Goal: Information Seeking & Learning: Learn about a topic

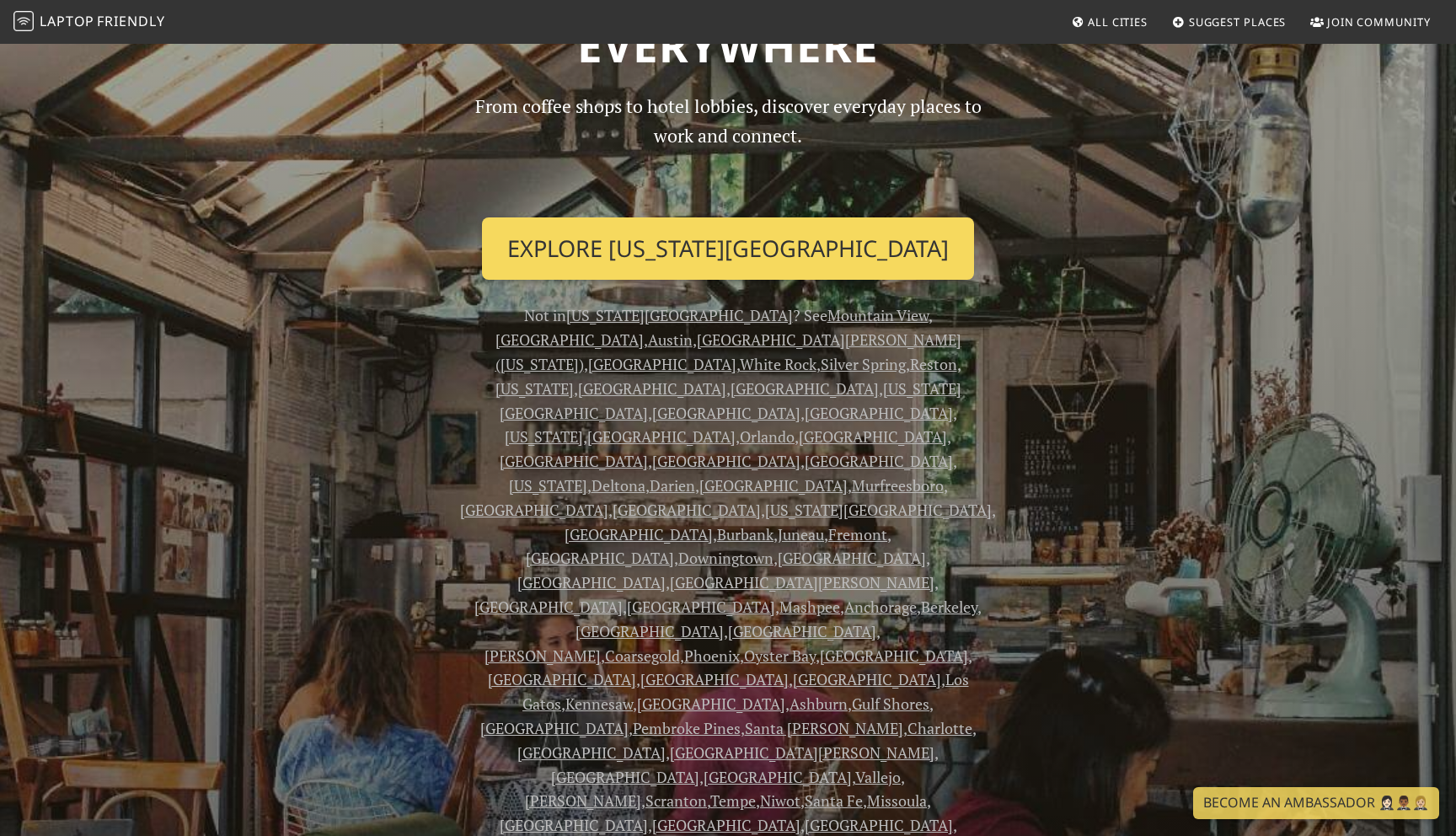
scroll to position [171, 0]
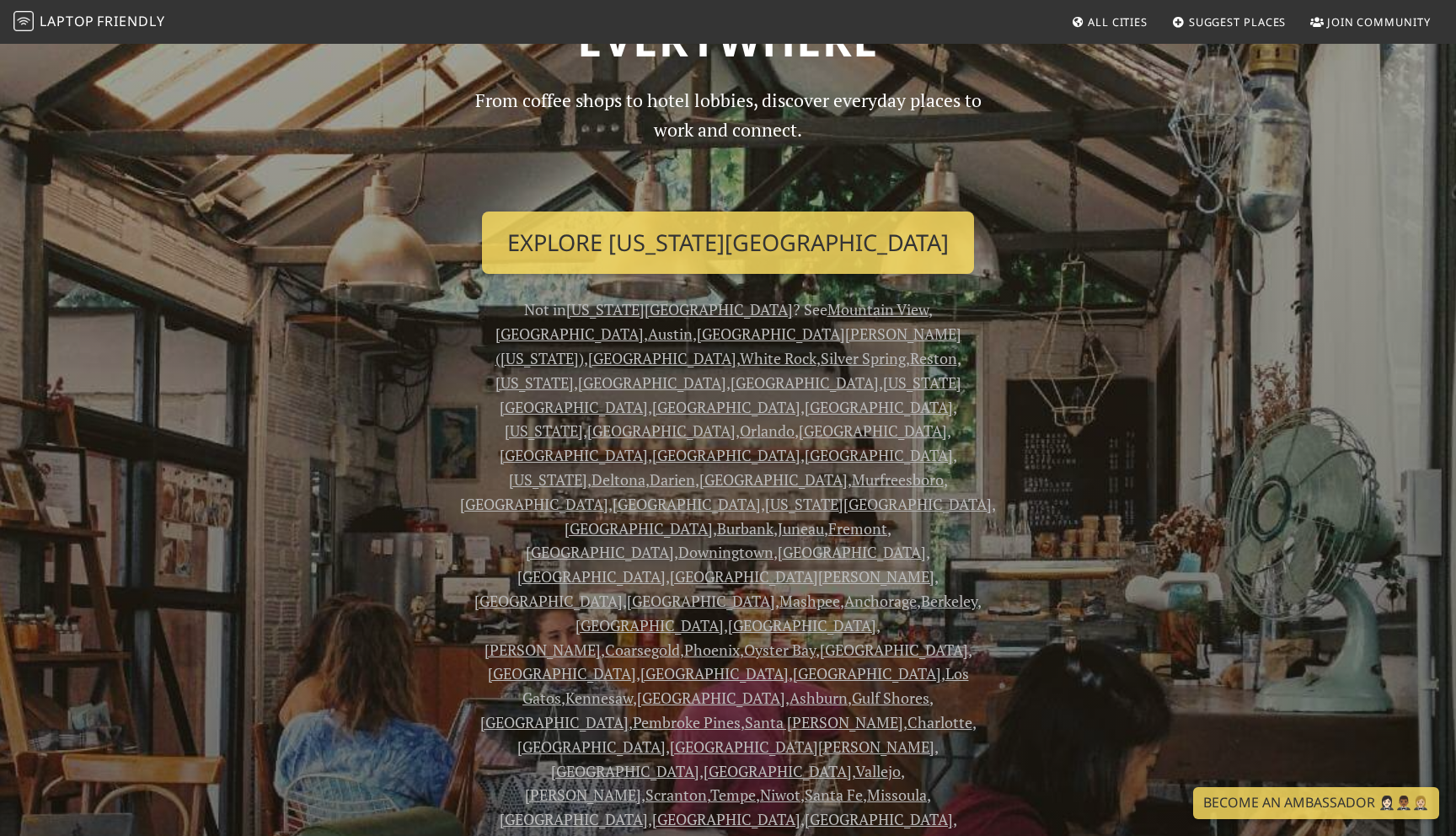
click at [380, 390] on div "From coffee shops to hotel lobbies, discover everyday places to work and connec…" at bounding box center [728, 640] width 1112 height 1110
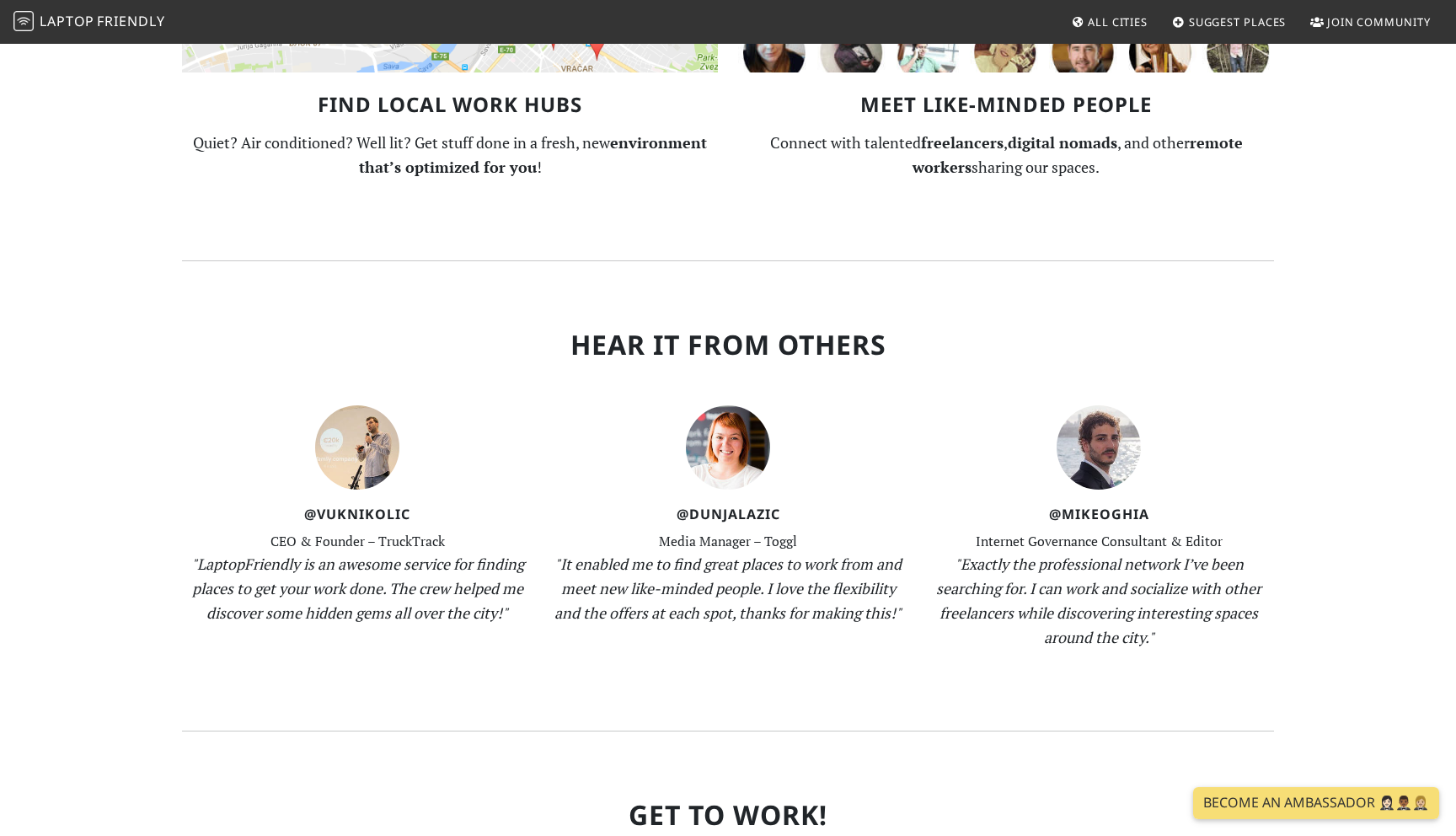
scroll to position [2355, 0]
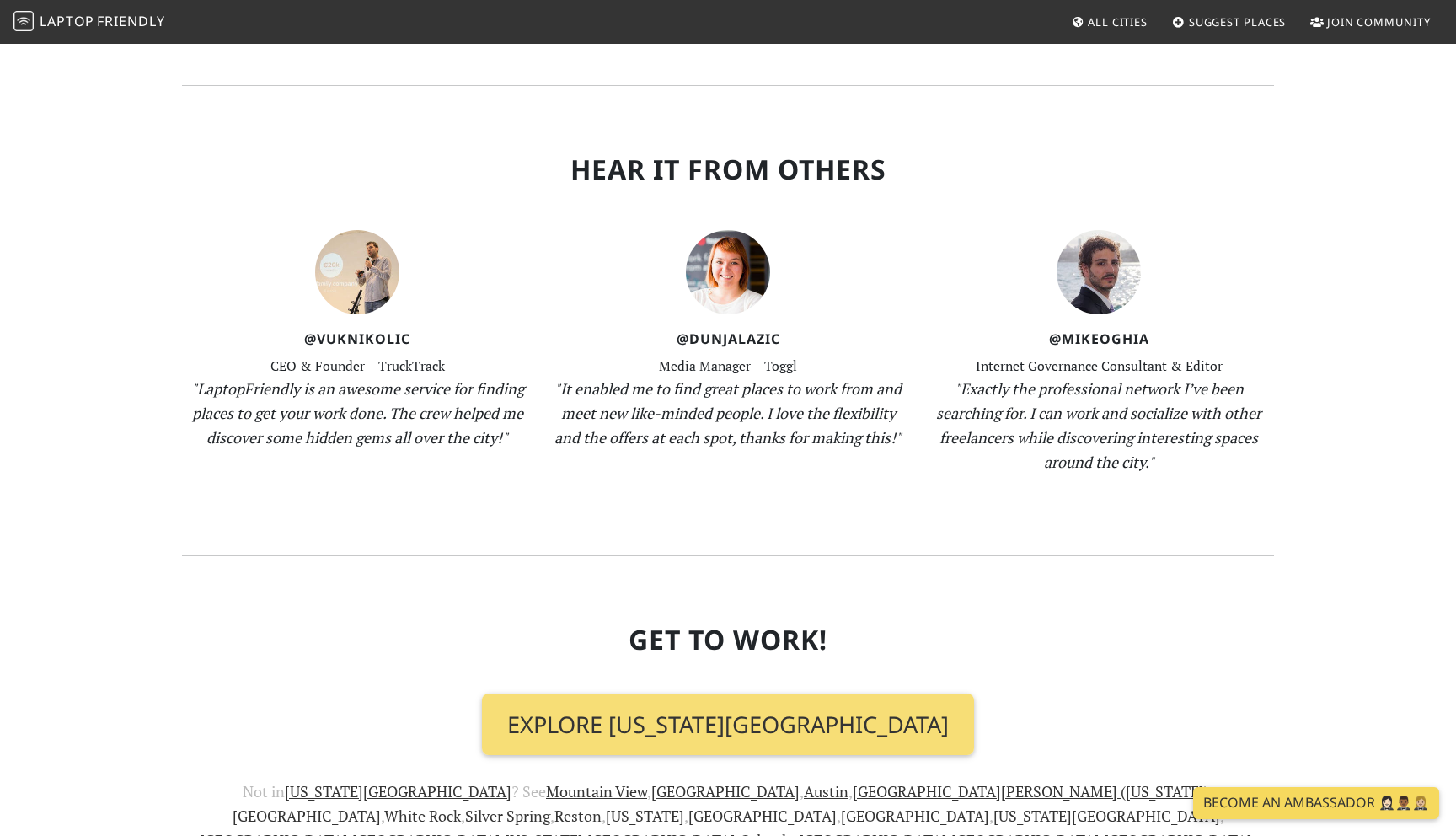
click at [1260, 796] on link "Become an Ambassador 🤵🏻‍♀️🤵🏾‍♂️🤵🏼‍♀️" at bounding box center [1316, 803] width 246 height 32
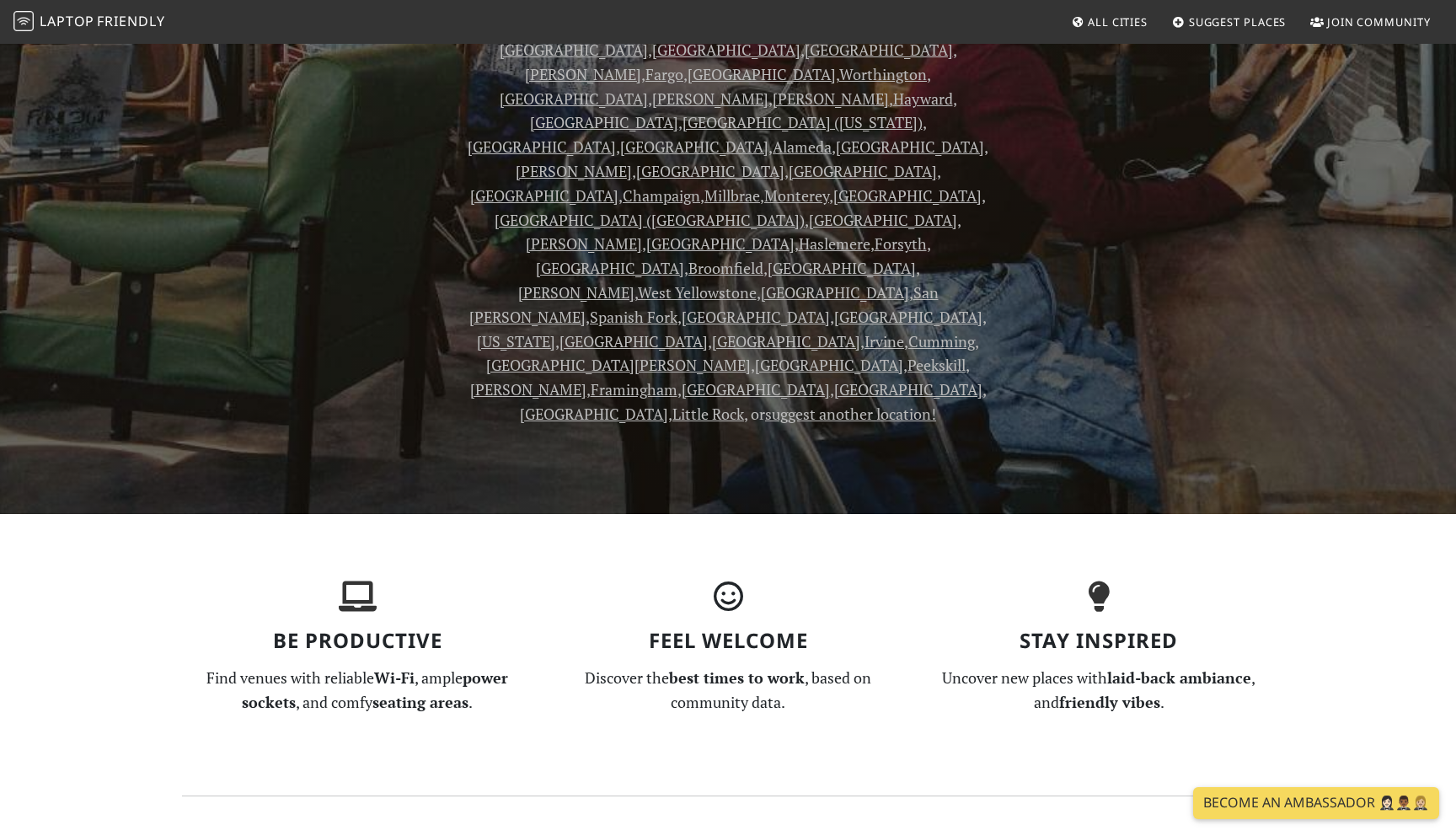
scroll to position [0, 0]
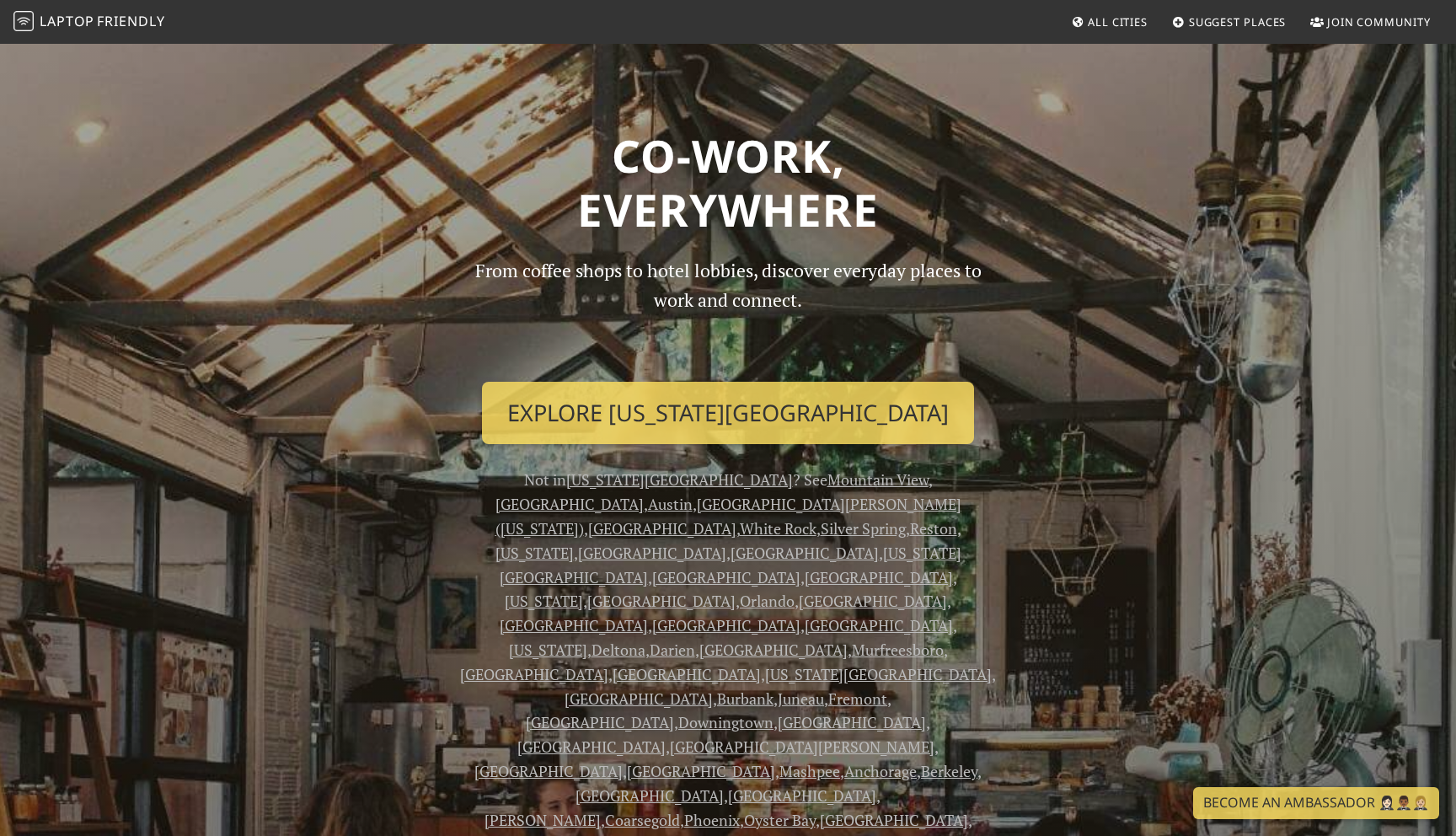
click at [1064, 27] on link "All Cities" at bounding box center [1109, 22] width 90 height 31
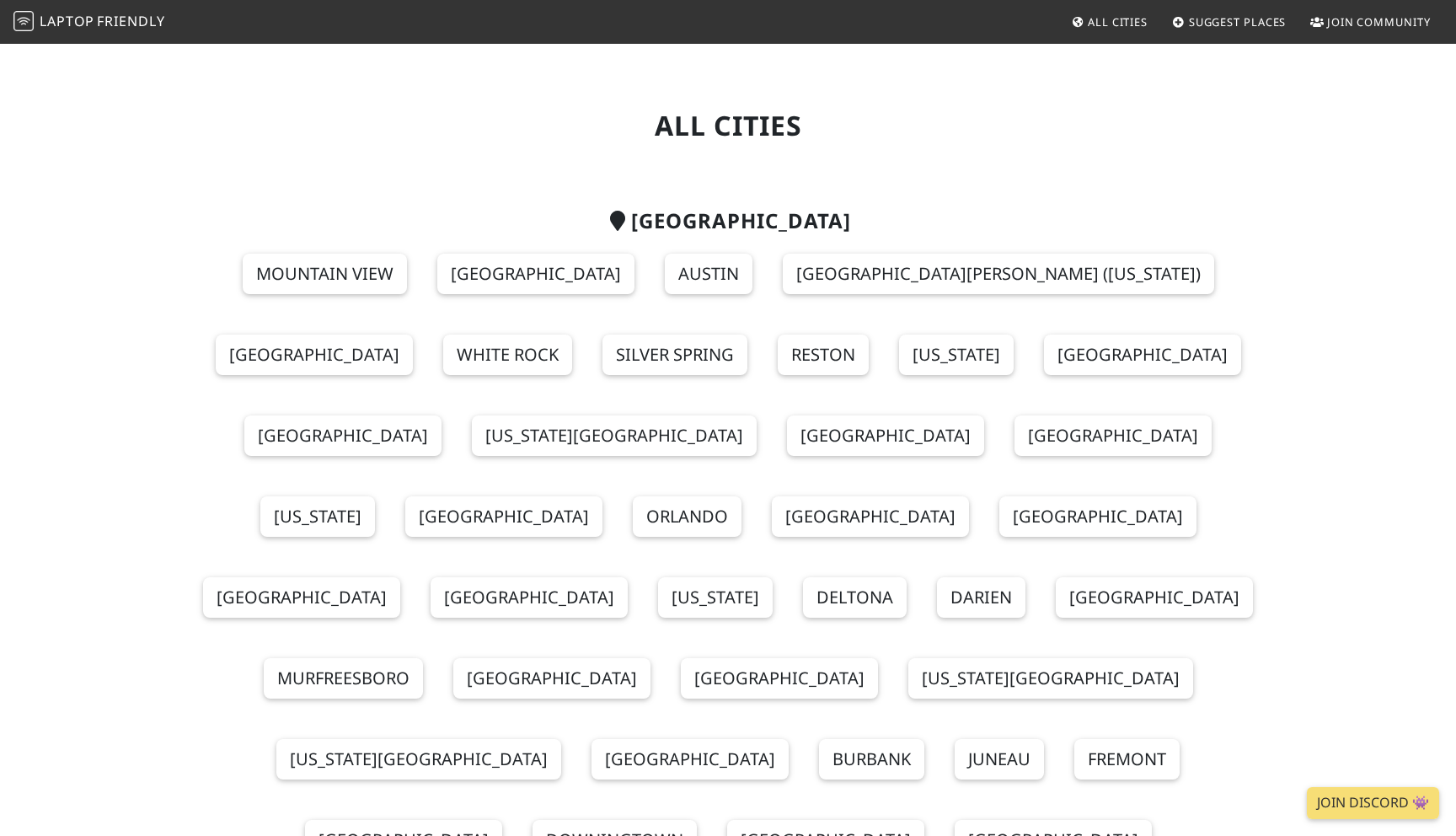
click at [1231, 23] on span "Suggest Places" at bounding box center [1238, 22] width 97 height 15
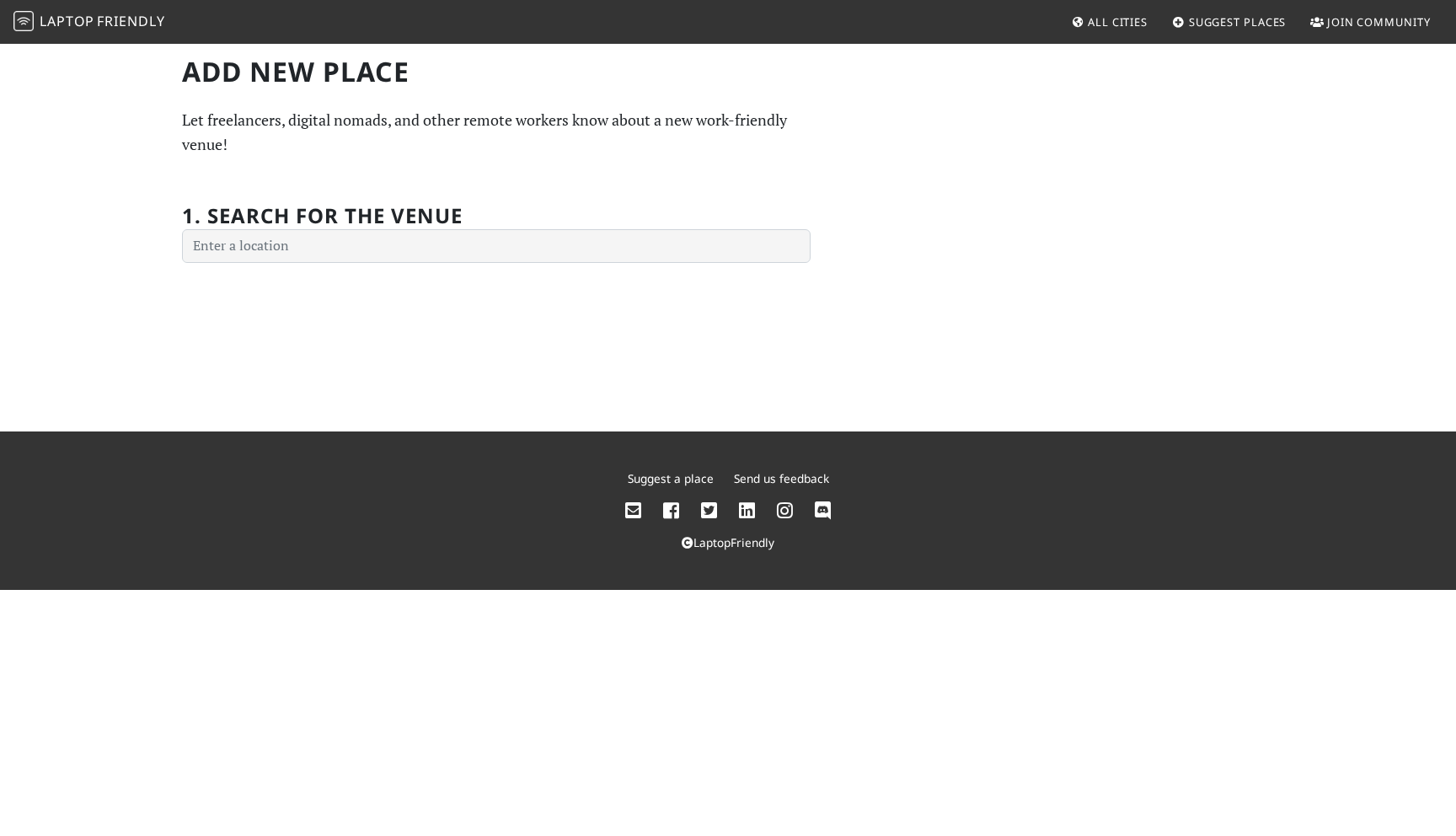
click at [1338, 24] on span "Join Community" at bounding box center [1378, 22] width 104 height 15
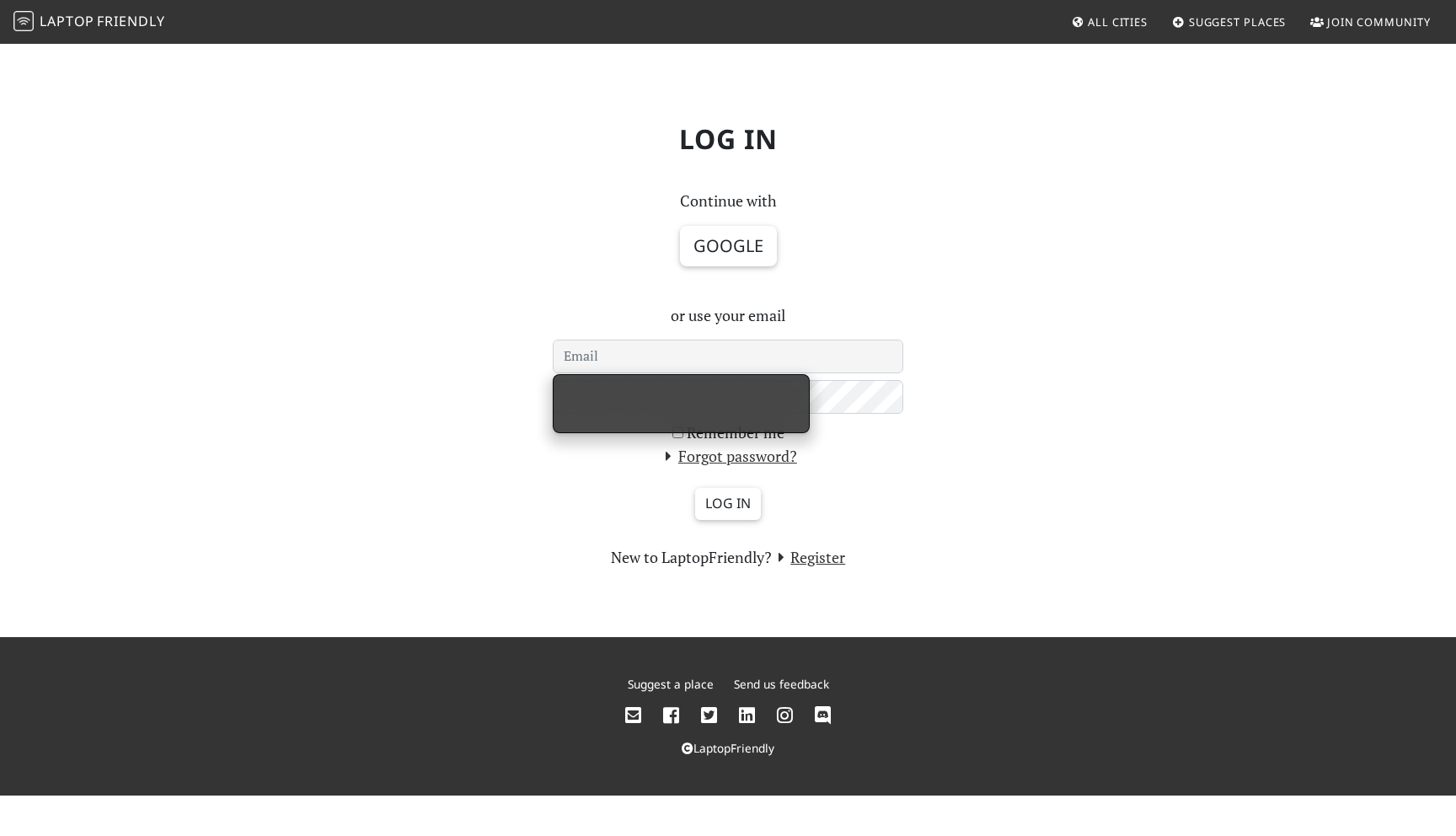
click at [1227, 12] on link "Suggest Places" at bounding box center [1229, 22] width 128 height 31
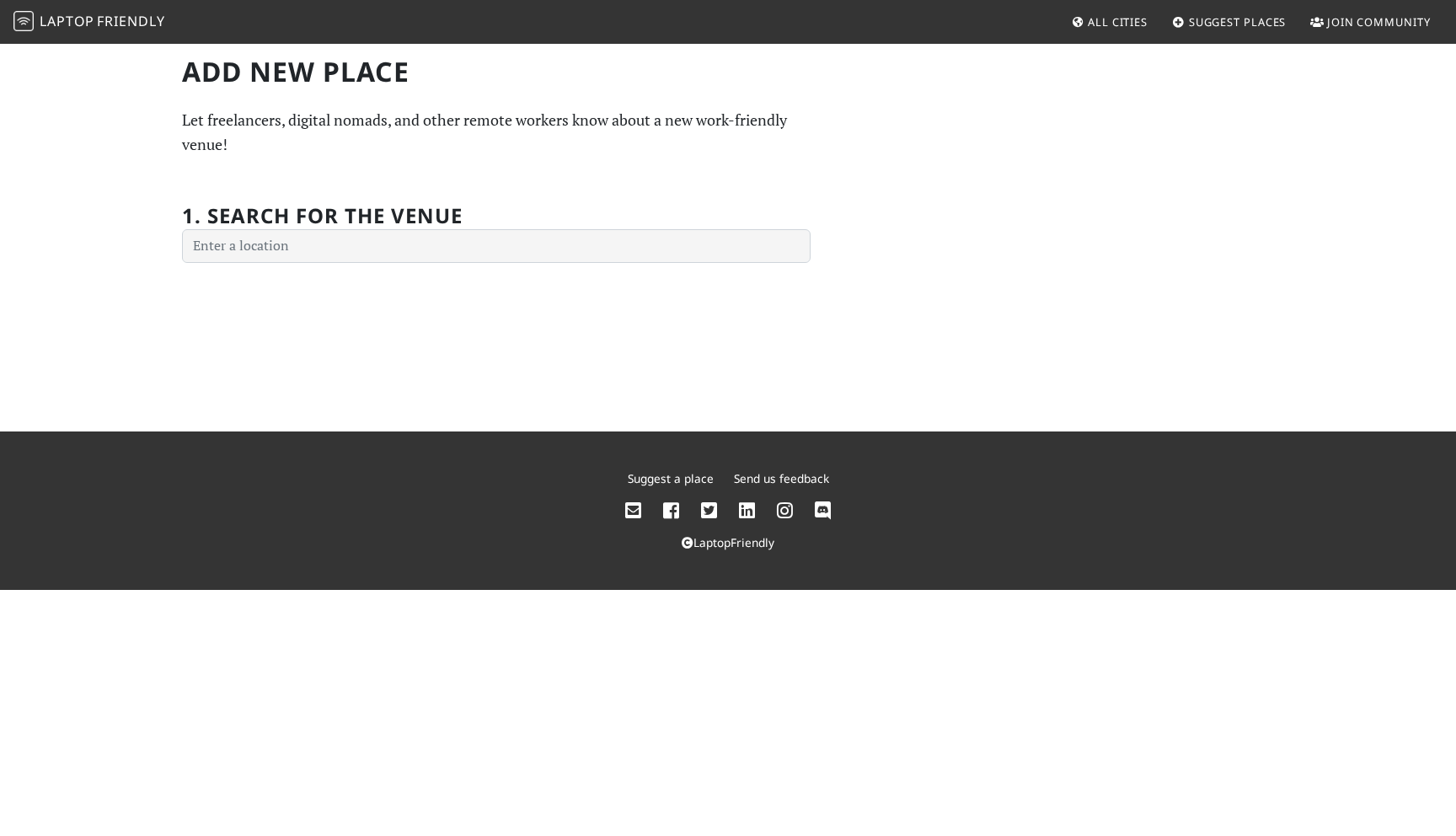
click at [464, 265] on div "Add new Place Let freelancers, digital nomads, and other remote workers know ab…" at bounding box center [728, 237] width 1456 height 389
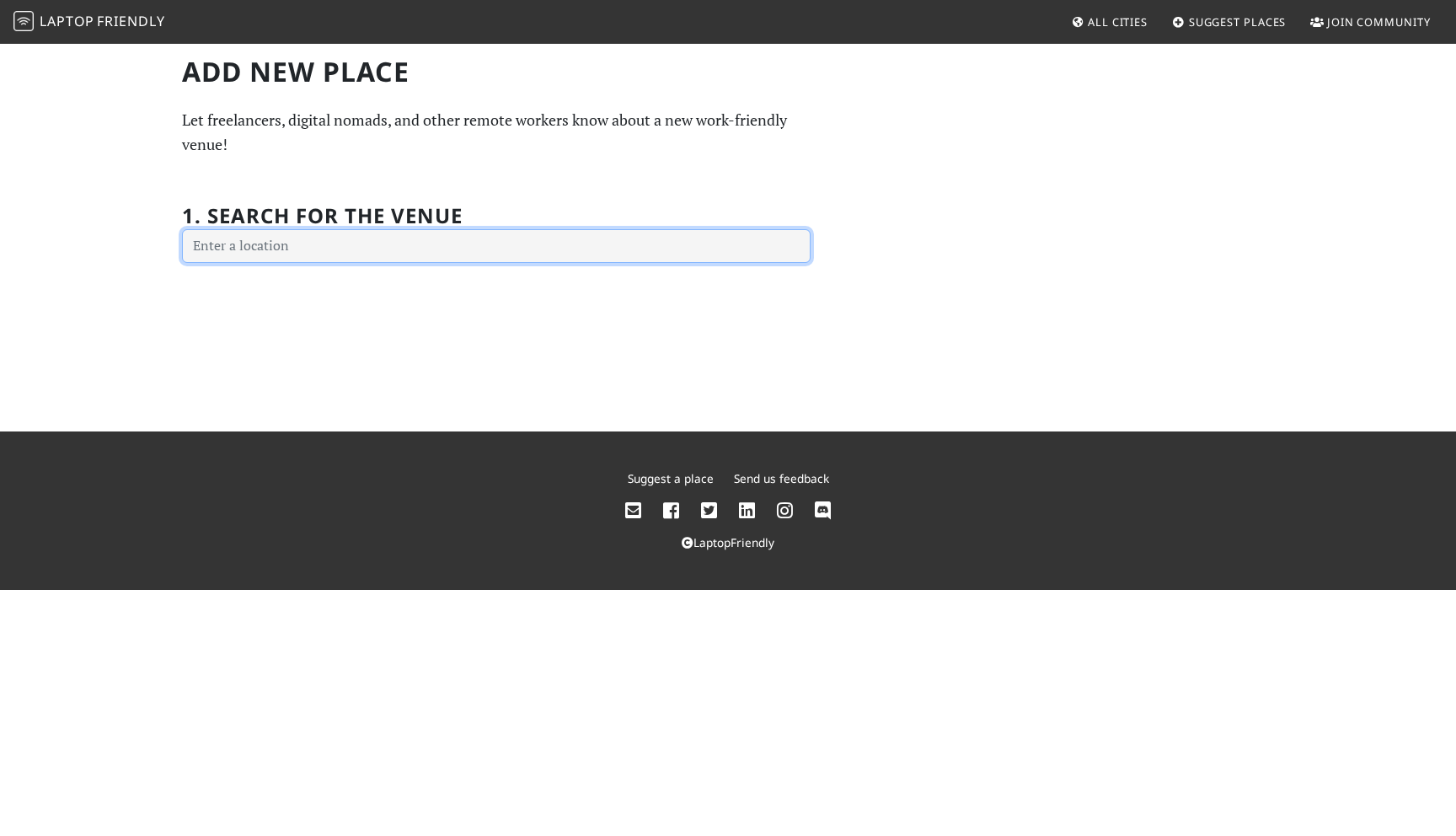
click at [450, 254] on input "text" at bounding box center [496, 246] width 628 height 33
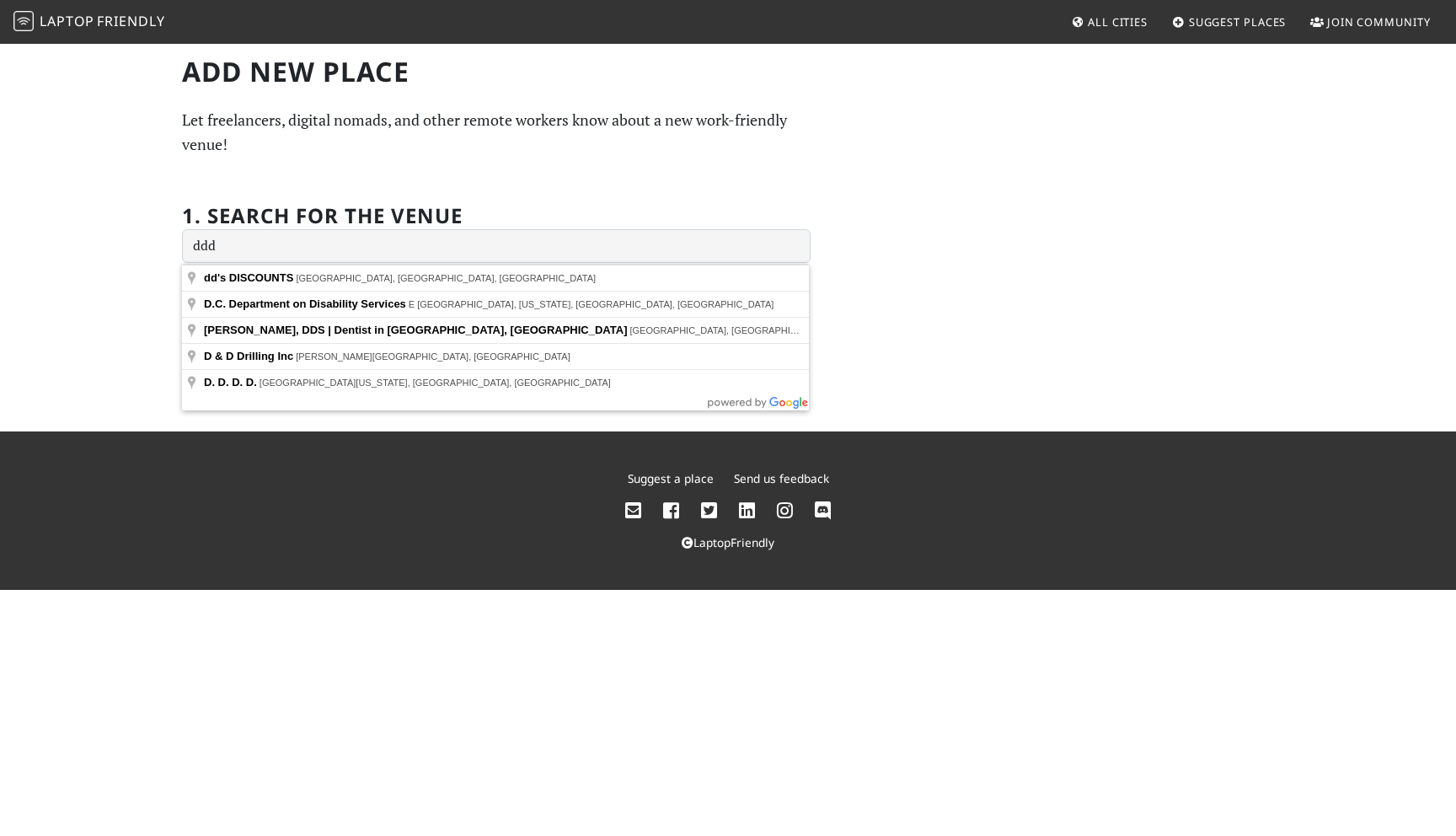
type input "dd's DISCOUNTS, Silver Hill Road, District Heights, MD, USA"
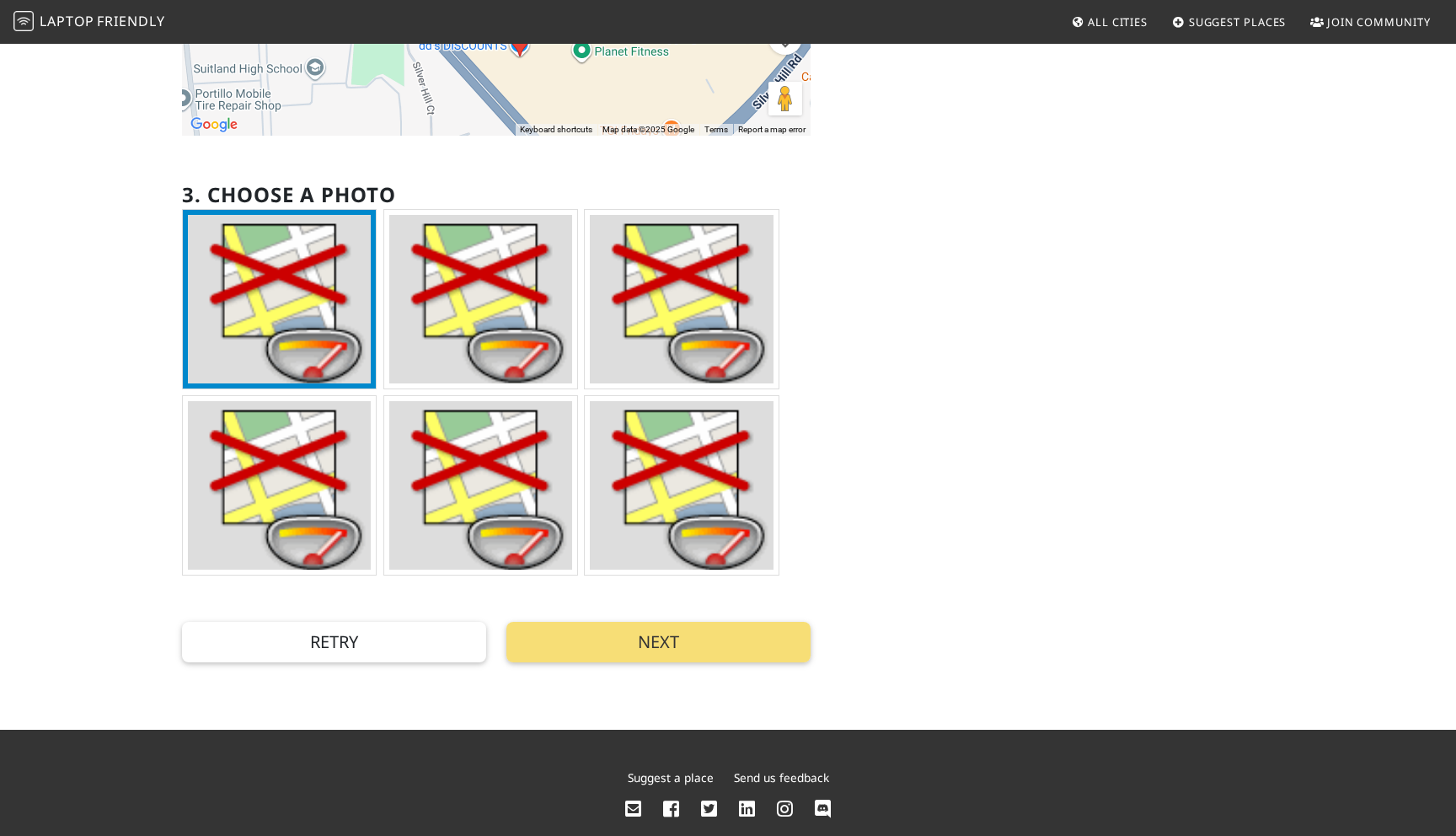
scroll to position [423, 0]
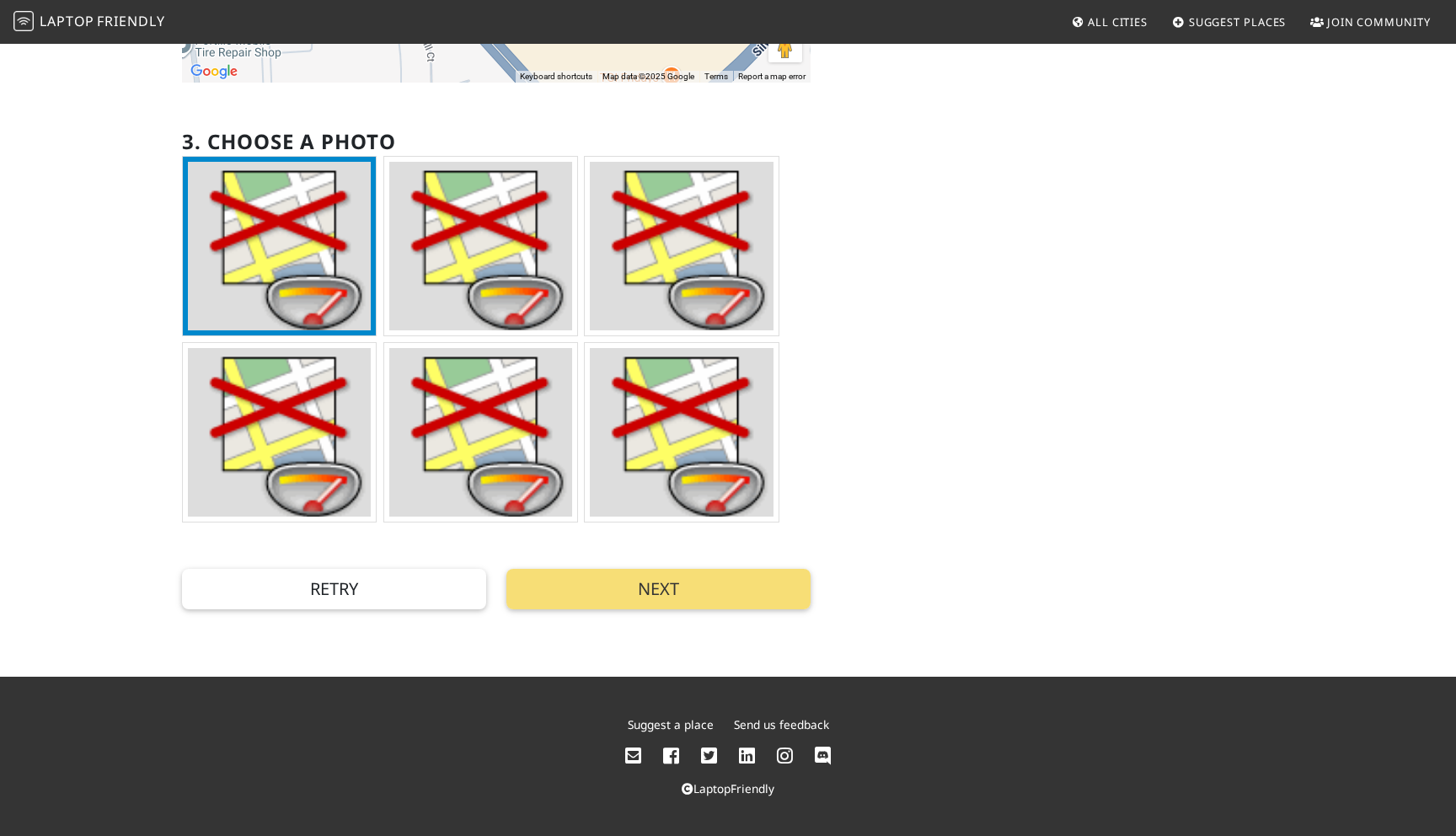
click at [498, 388] on img at bounding box center [480, 432] width 183 height 169
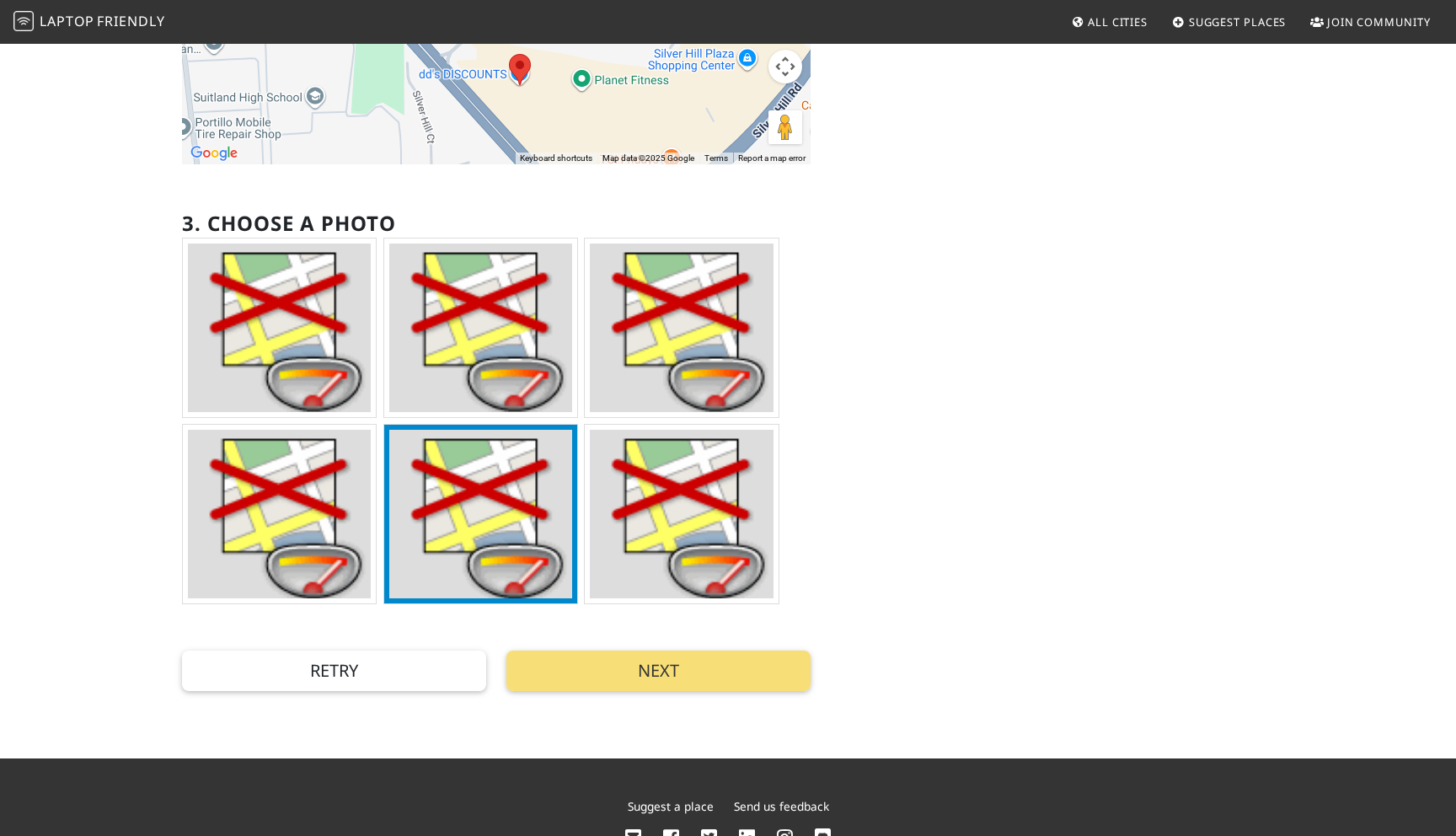
click at [494, 379] on img at bounding box center [480, 328] width 183 height 169
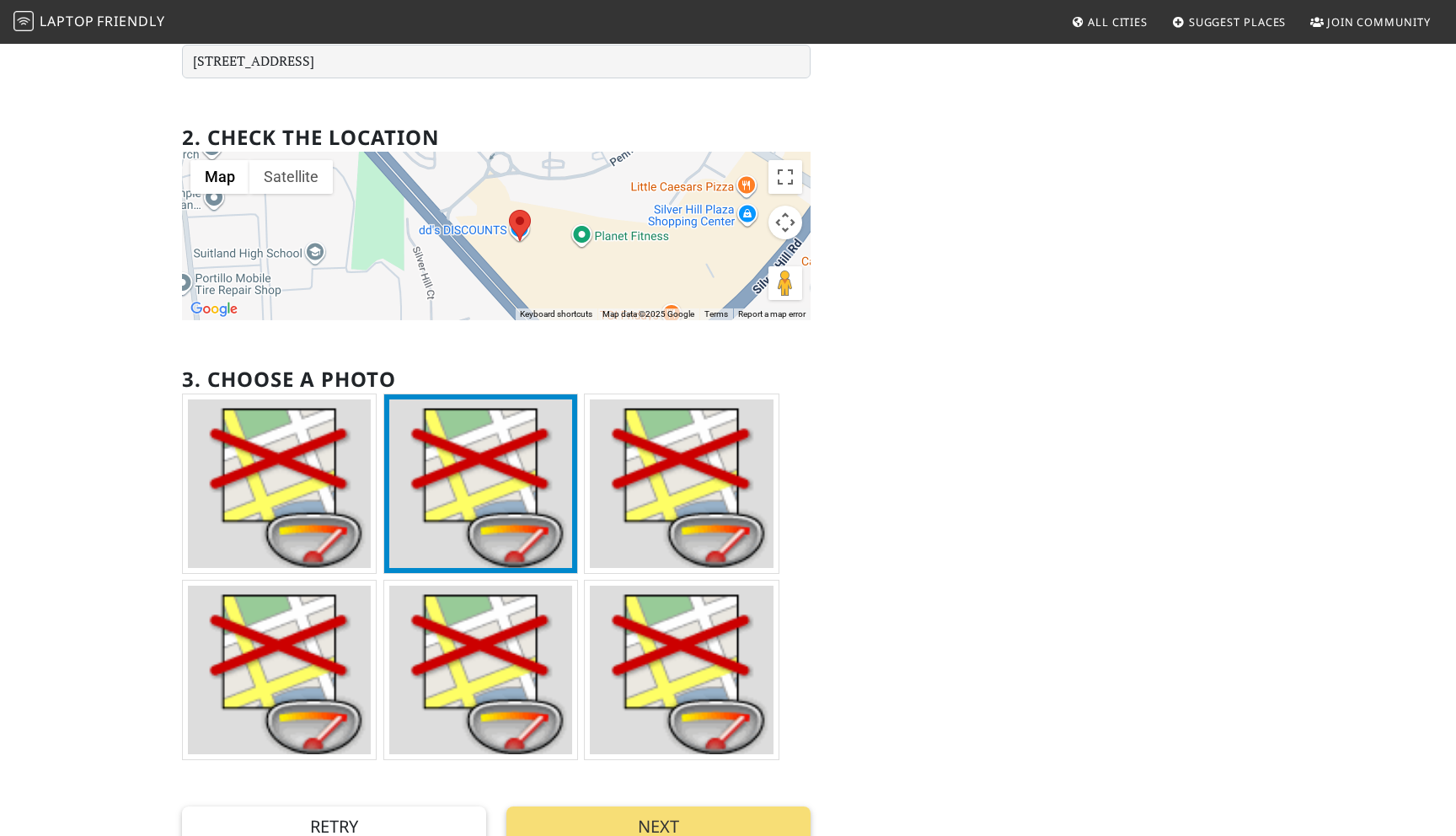
scroll to position [184, 0]
click at [589, 819] on button "Next" at bounding box center [658, 827] width 304 height 41
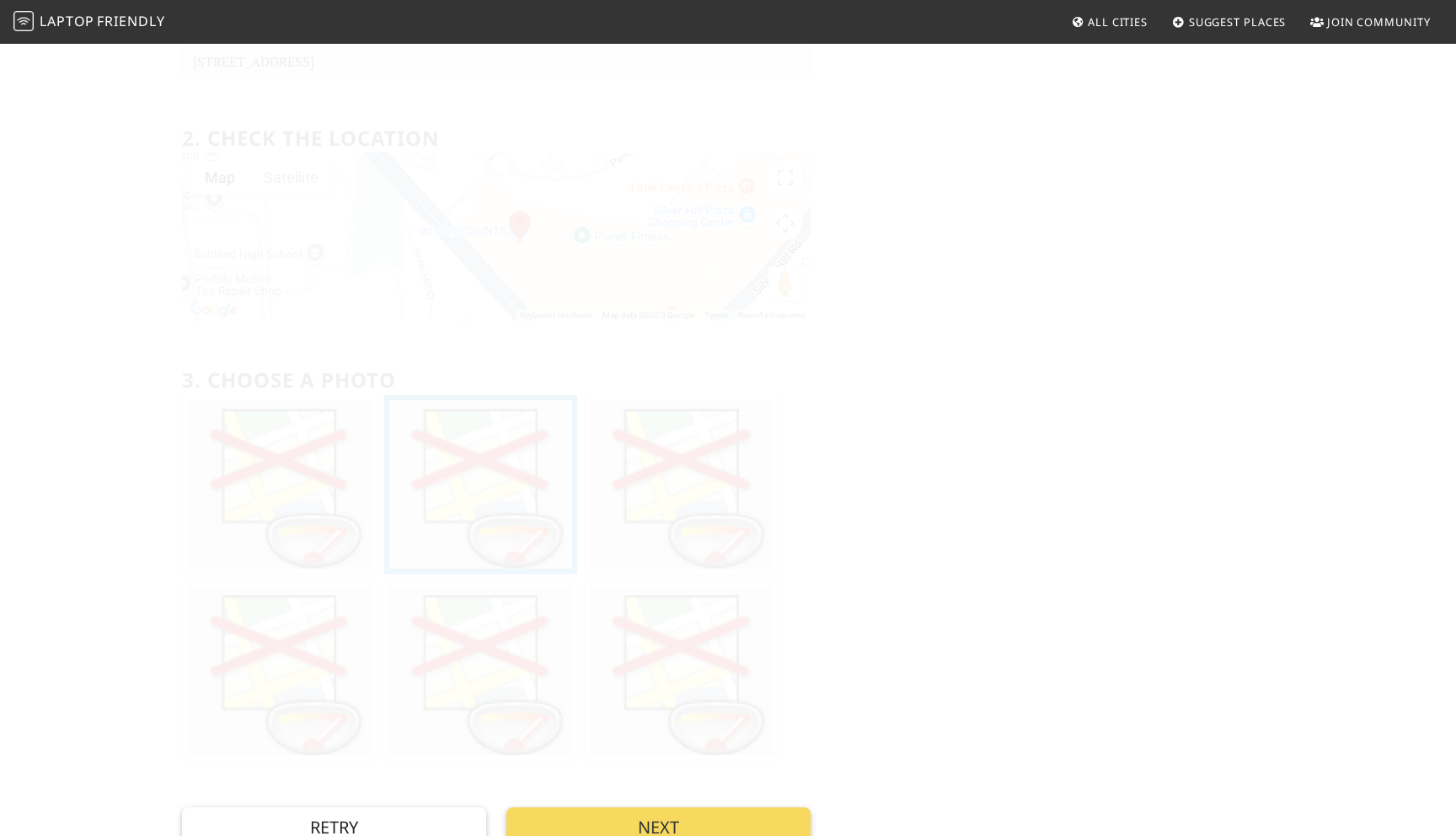
scroll to position [0, 0]
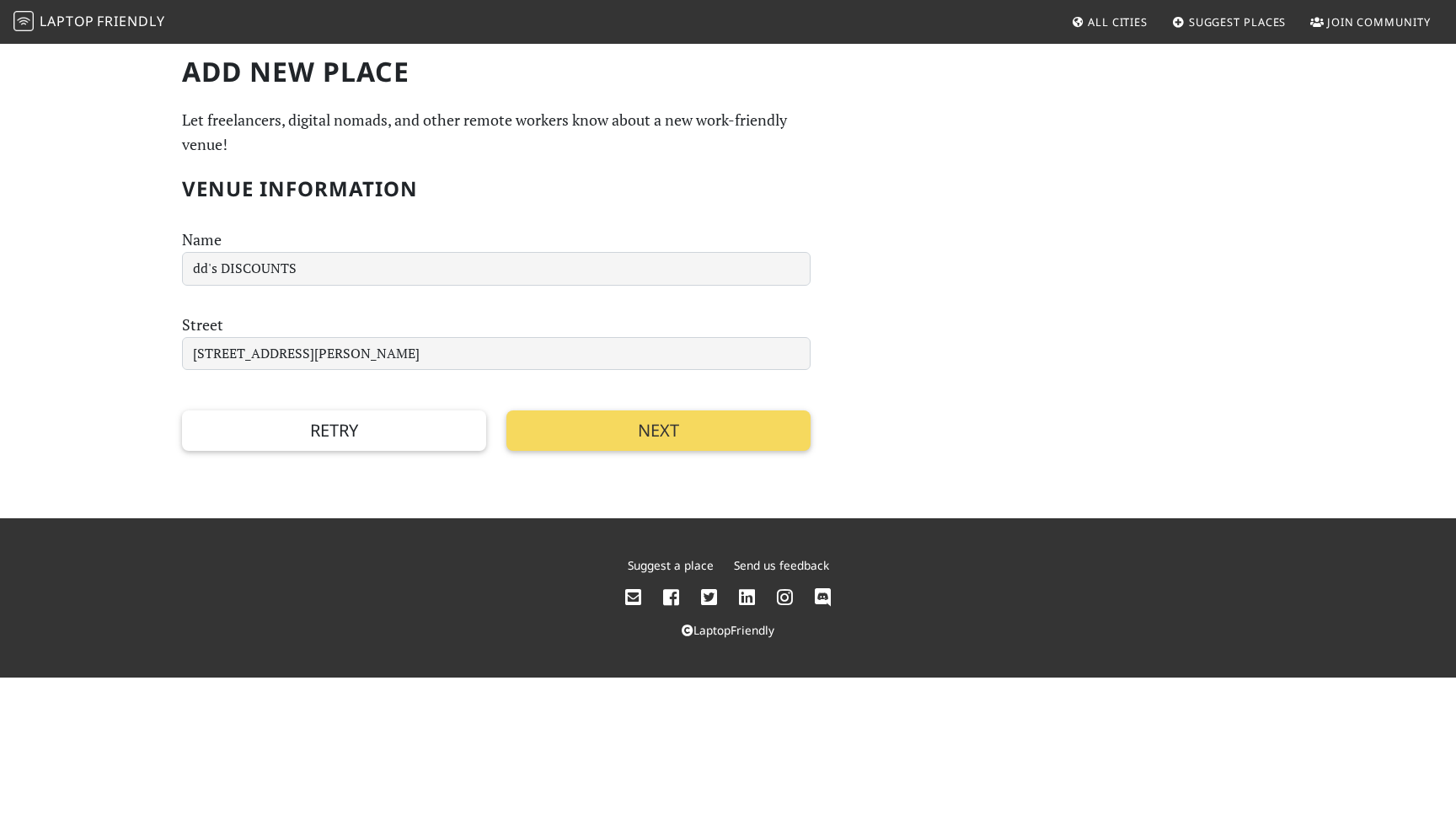
click at [641, 439] on button "Next" at bounding box center [658, 431] width 304 height 41
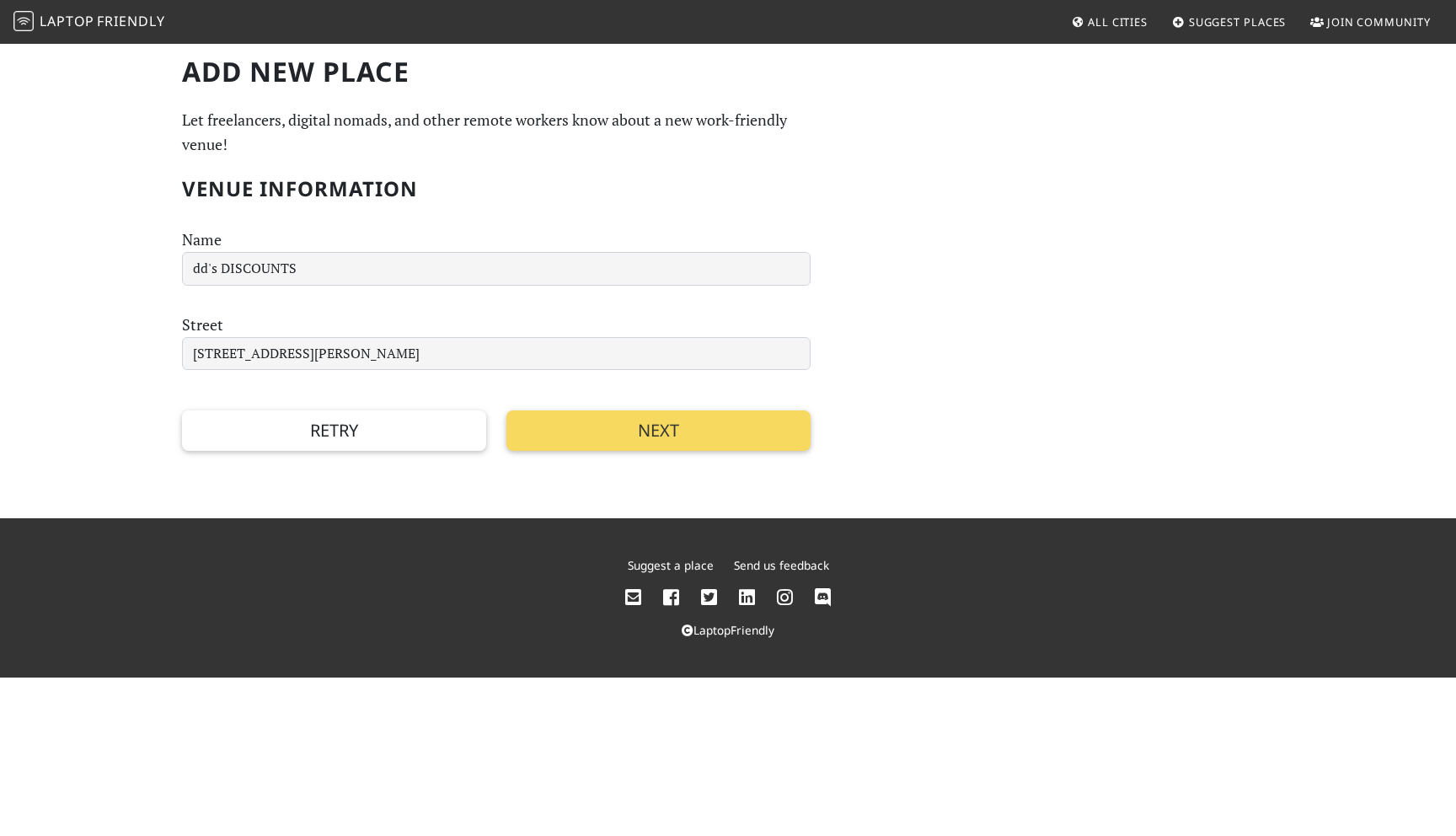
click at [641, 439] on button "Next" at bounding box center [658, 431] width 304 height 41
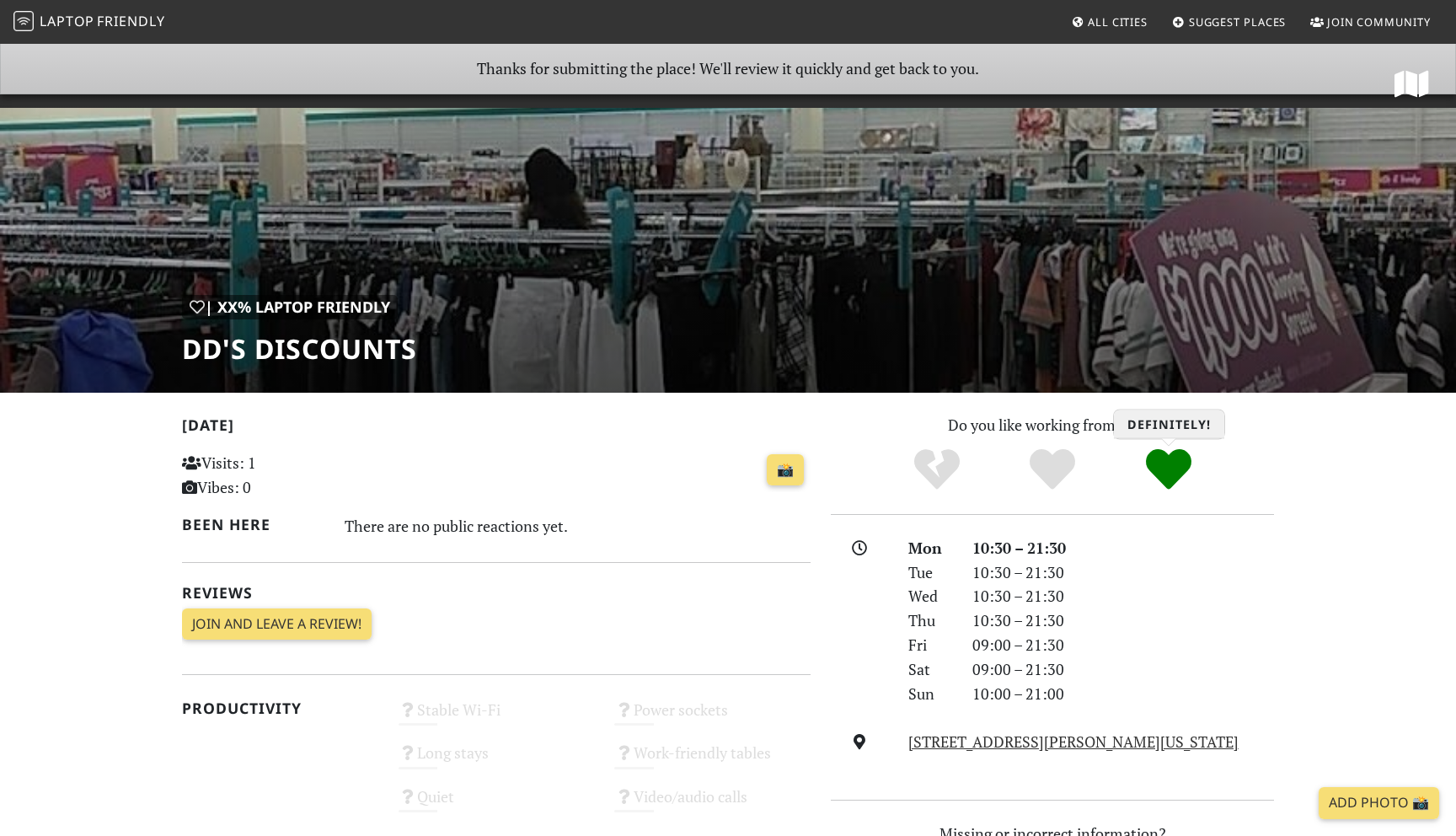
click at [1180, 465] on icon "Definitely!" at bounding box center [1169, 469] width 45 height 45
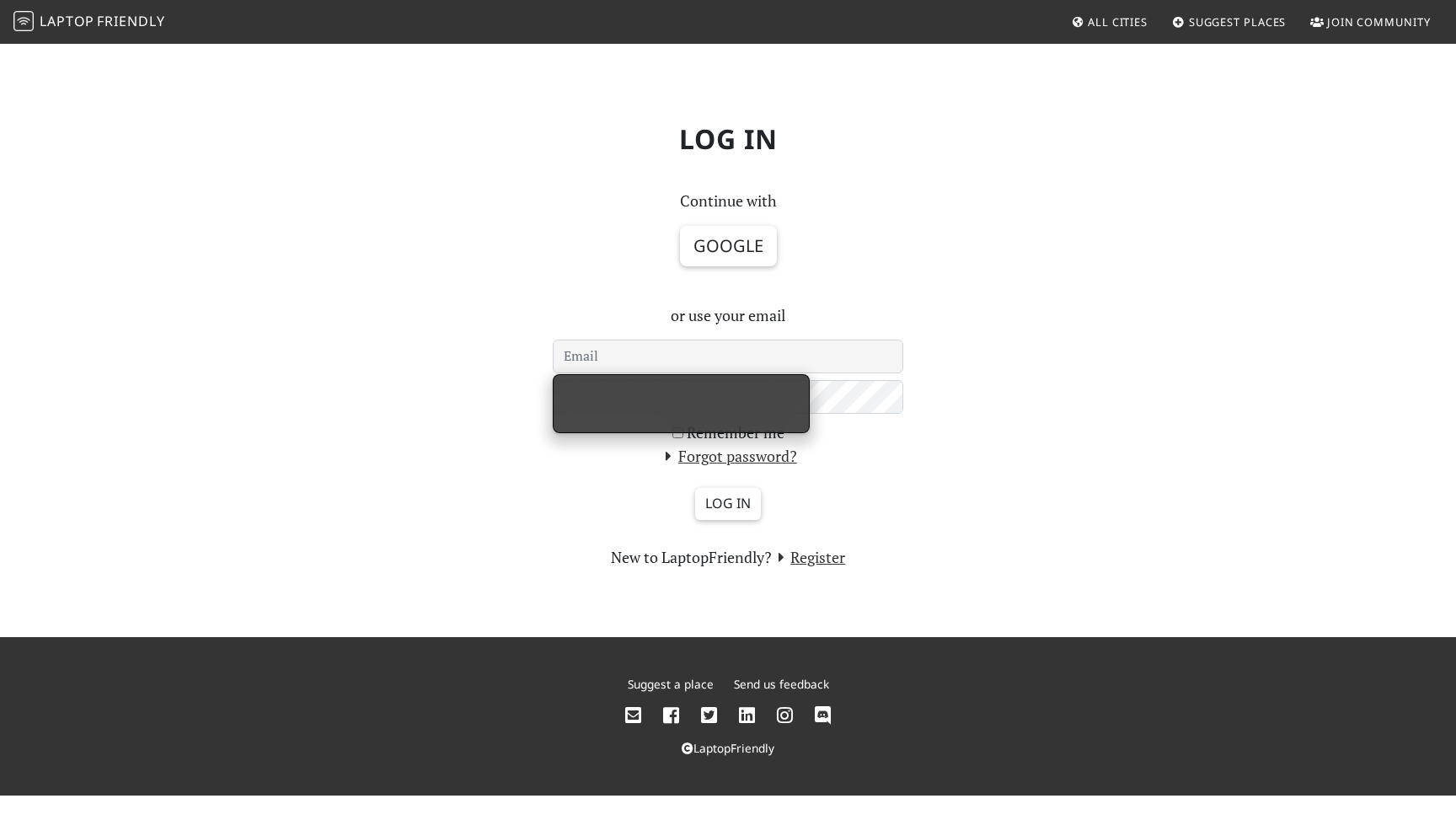
click at [779, 720] on icon at bounding box center [785, 716] width 16 height 19
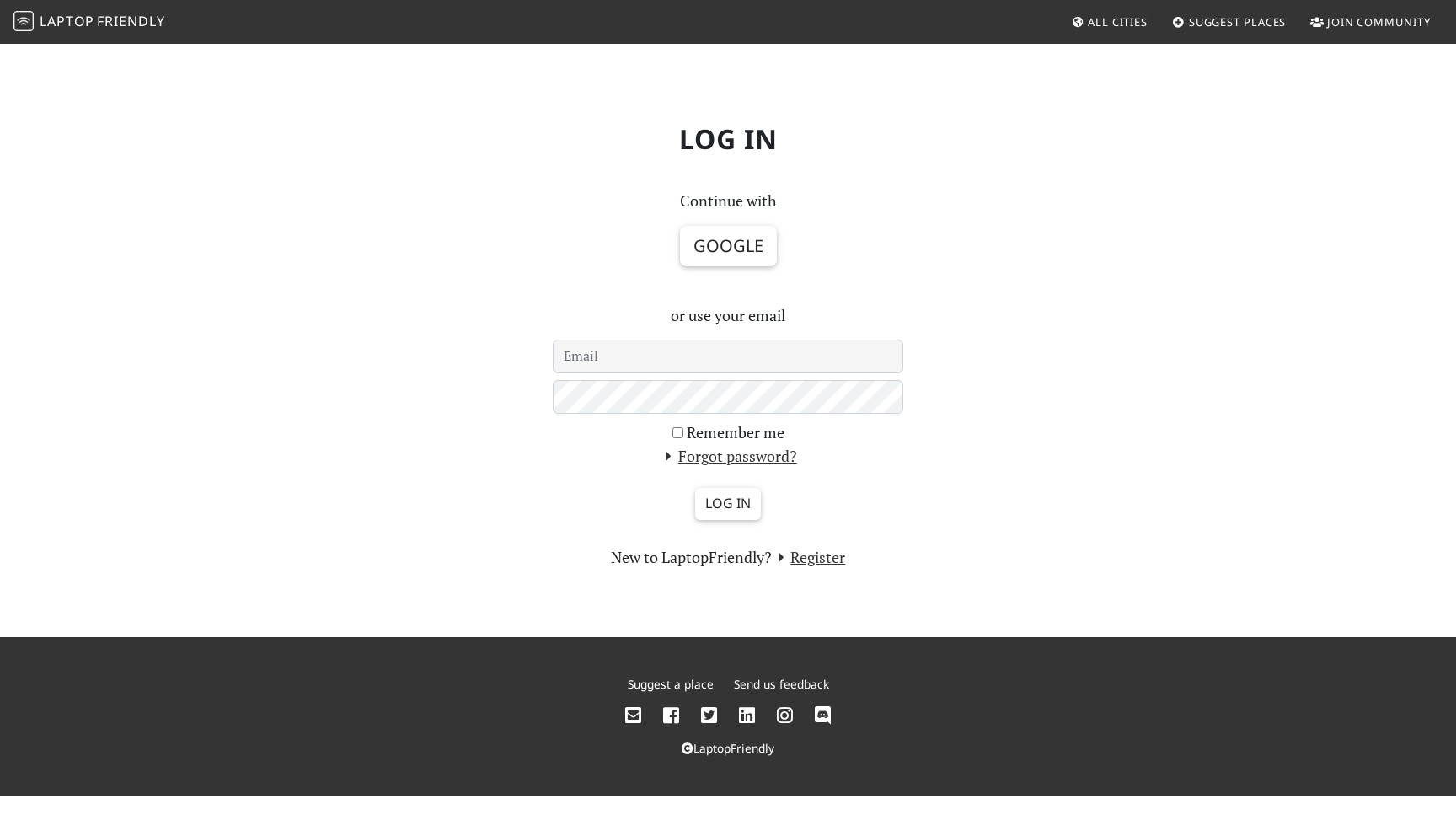
click at [58, 14] on span "Laptop" at bounding box center [67, 21] width 55 height 19
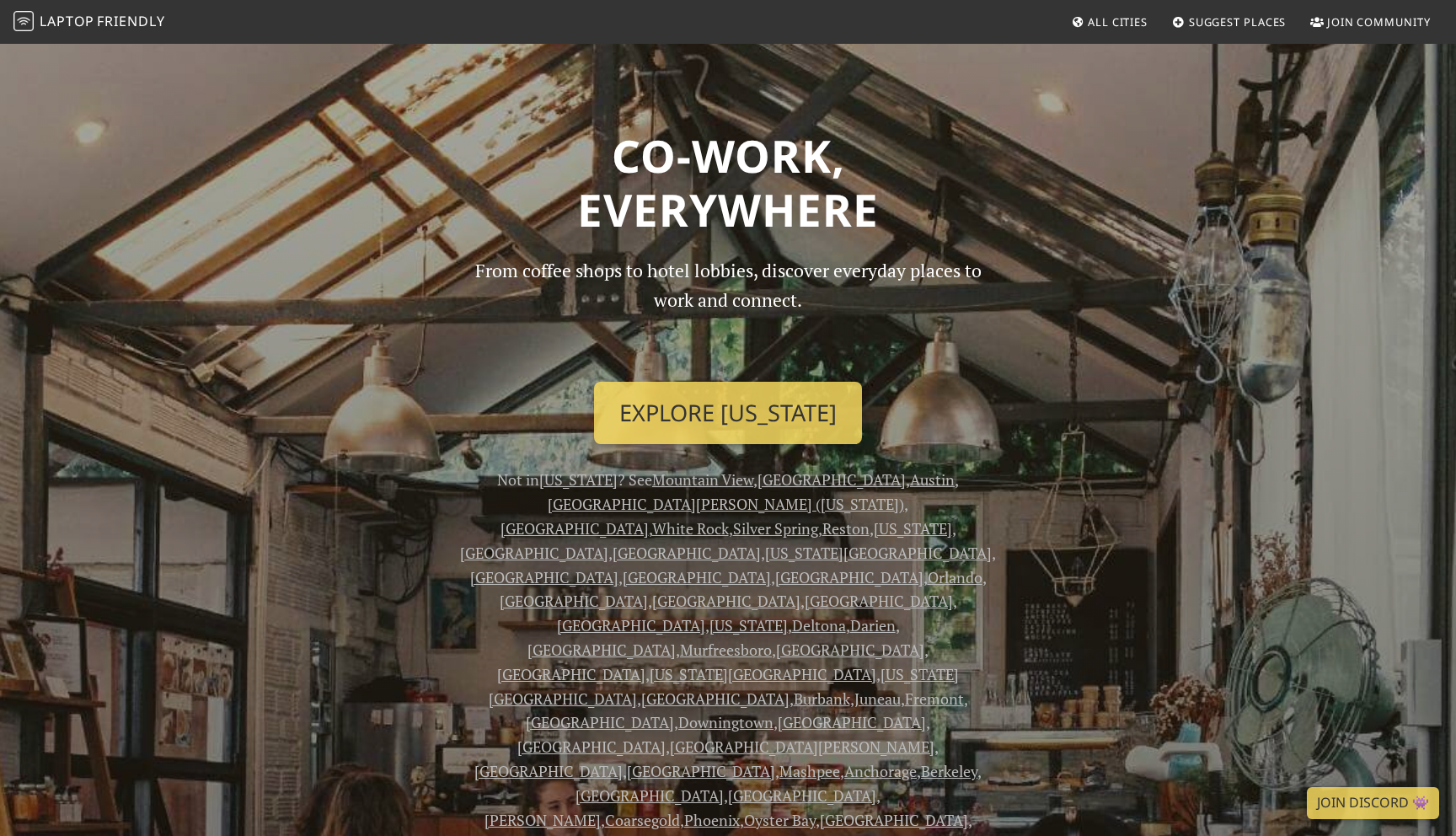
click at [57, 22] on span "Laptop" at bounding box center [67, 21] width 55 height 19
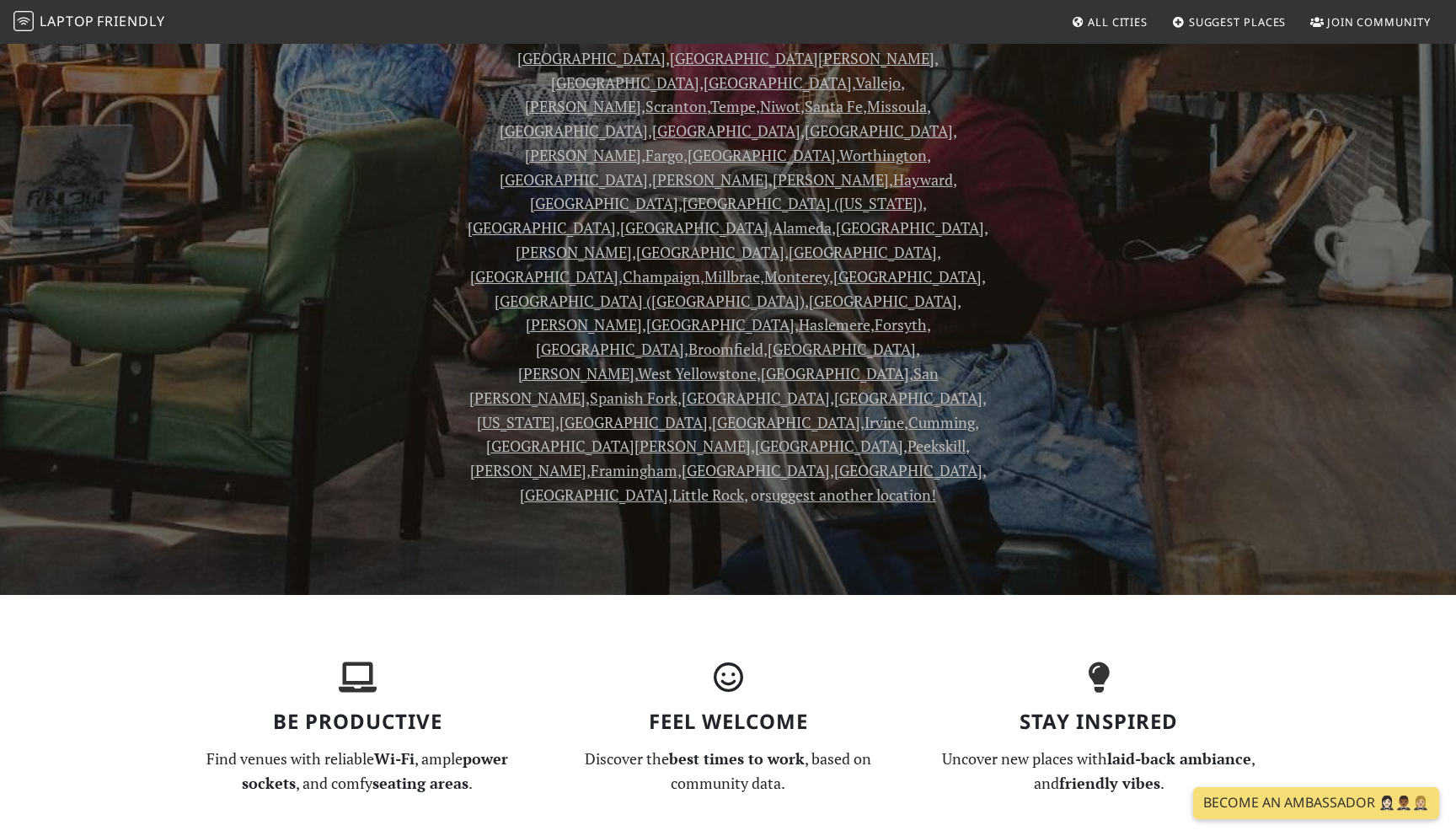
click at [453, 595] on section "Be Productive Find venues with reliable Wi-Fi , ample power sockets , and comfy…" at bounding box center [728, 736] width 1112 height 282
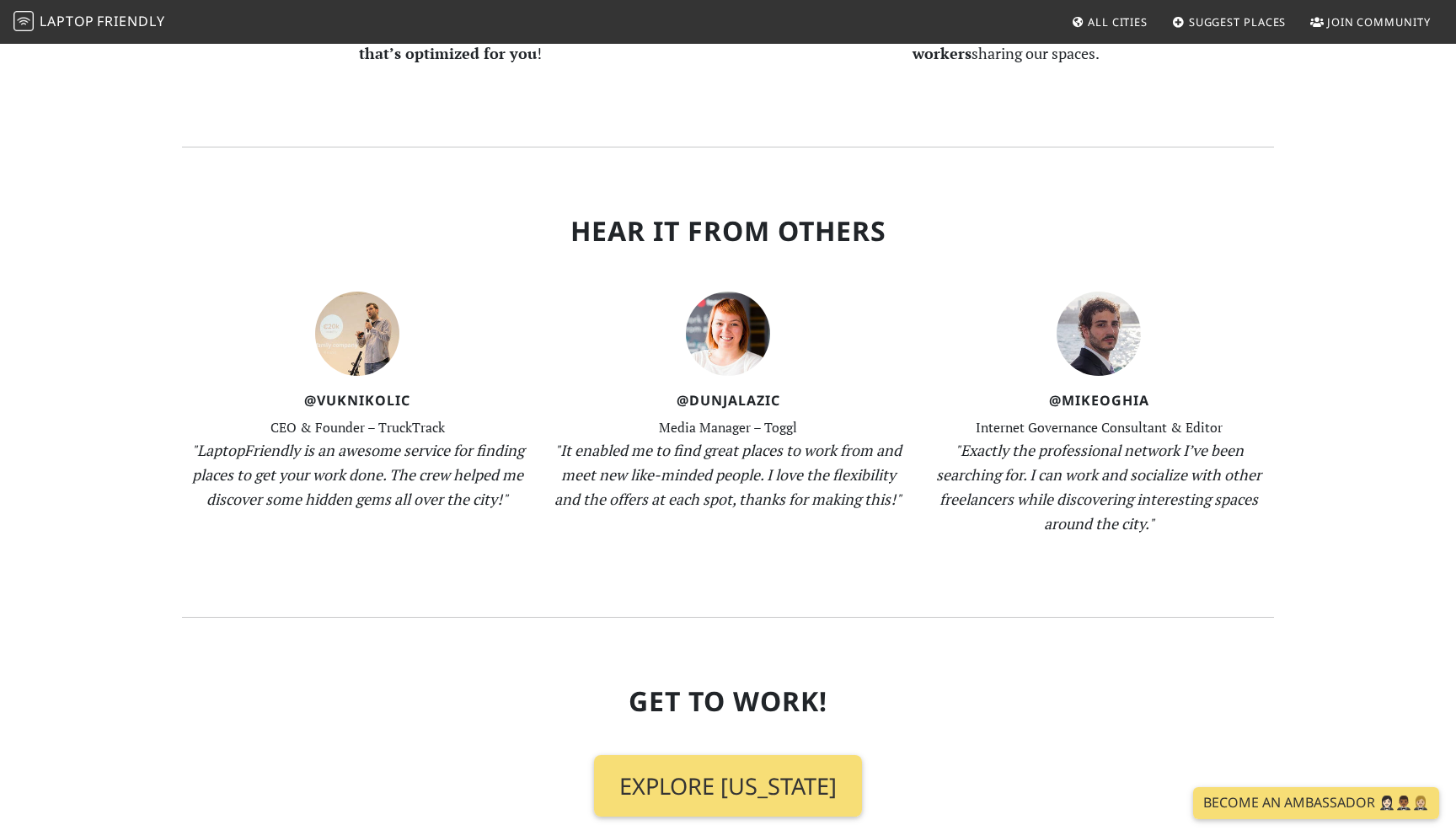
scroll to position [2355, 0]
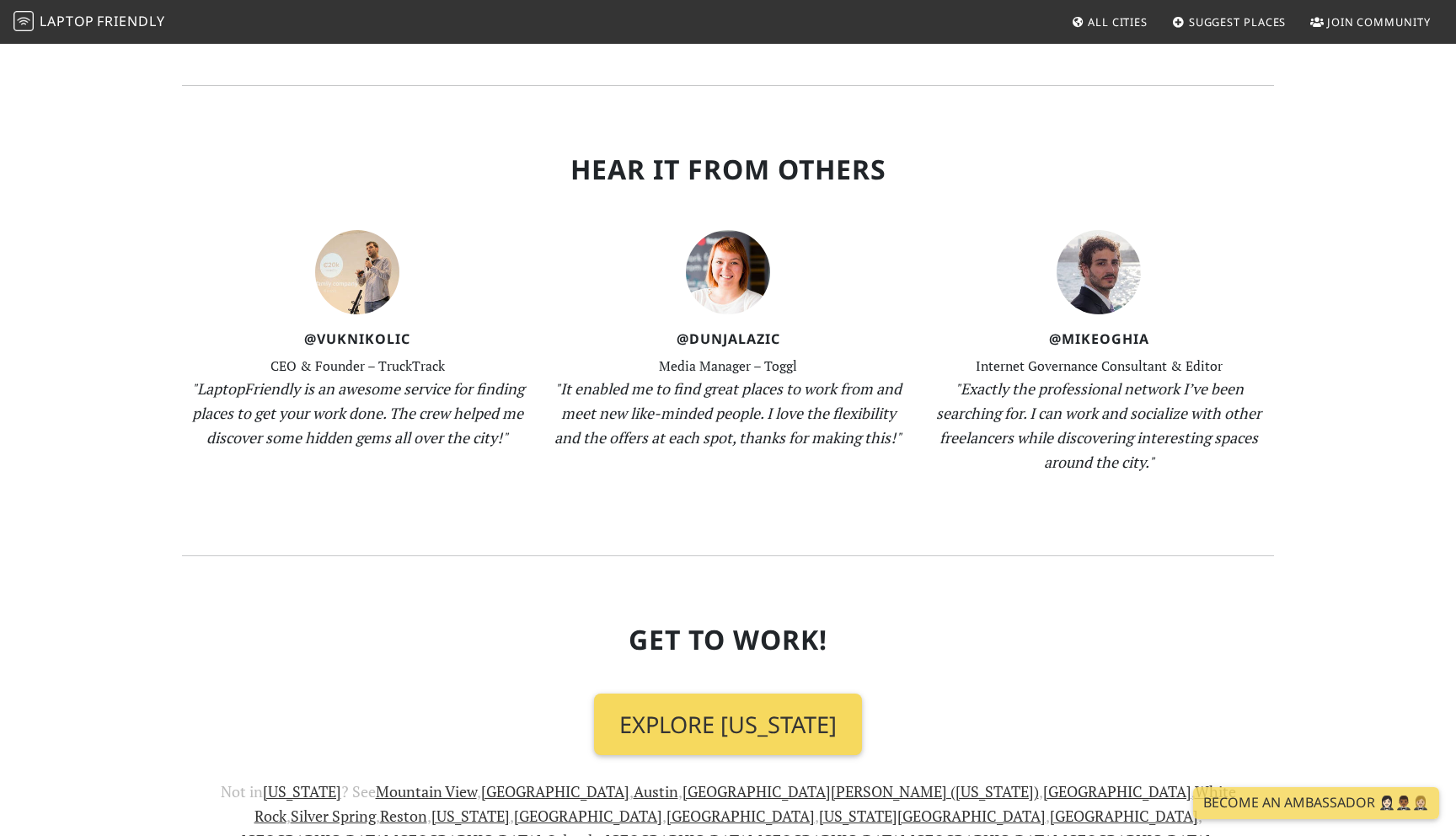
click at [664, 693] on link "Explore Washington" at bounding box center [728, 724] width 268 height 62
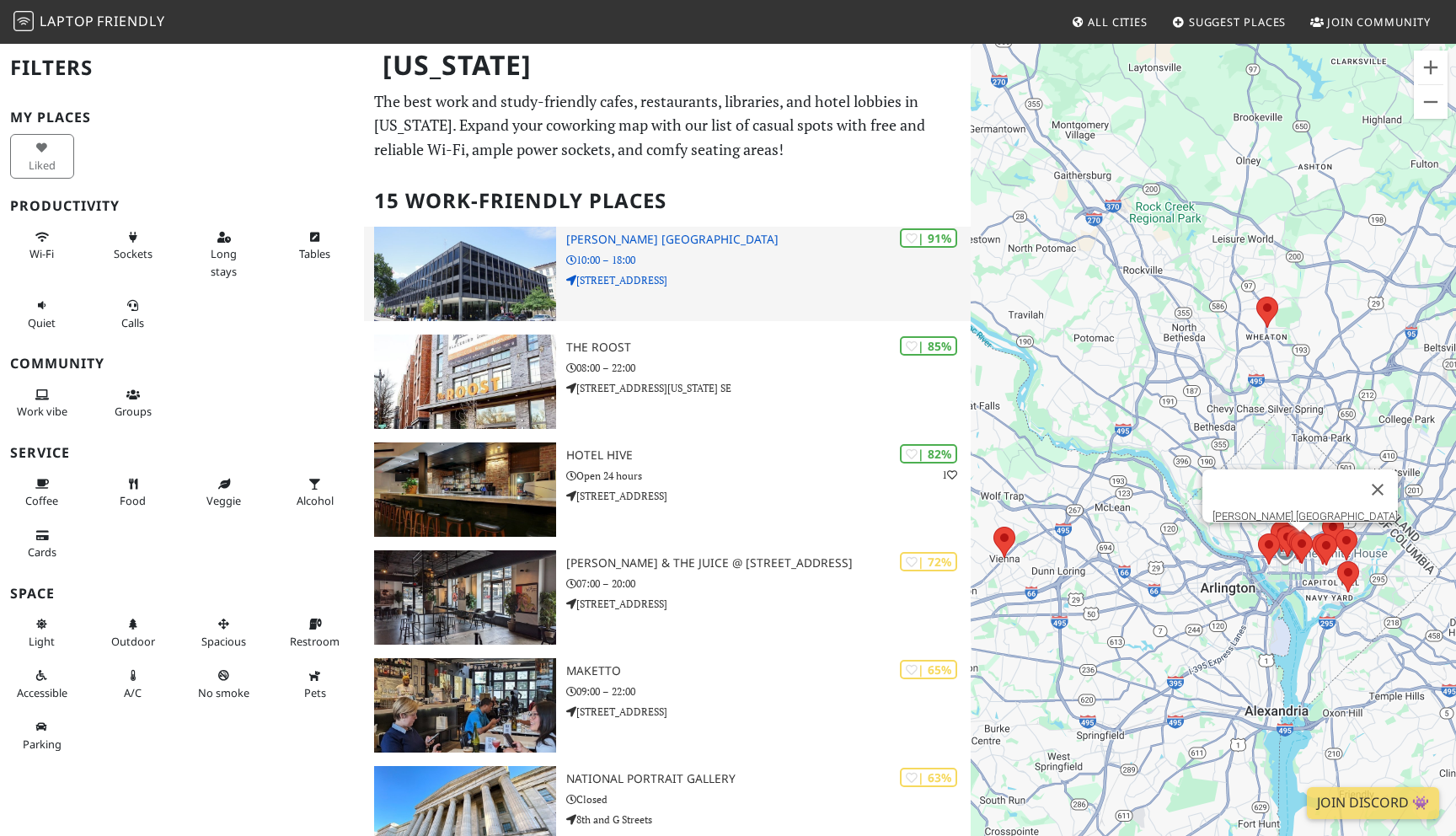
click at [670, 285] on p "901 G St. NW" at bounding box center [768, 281] width 404 height 16
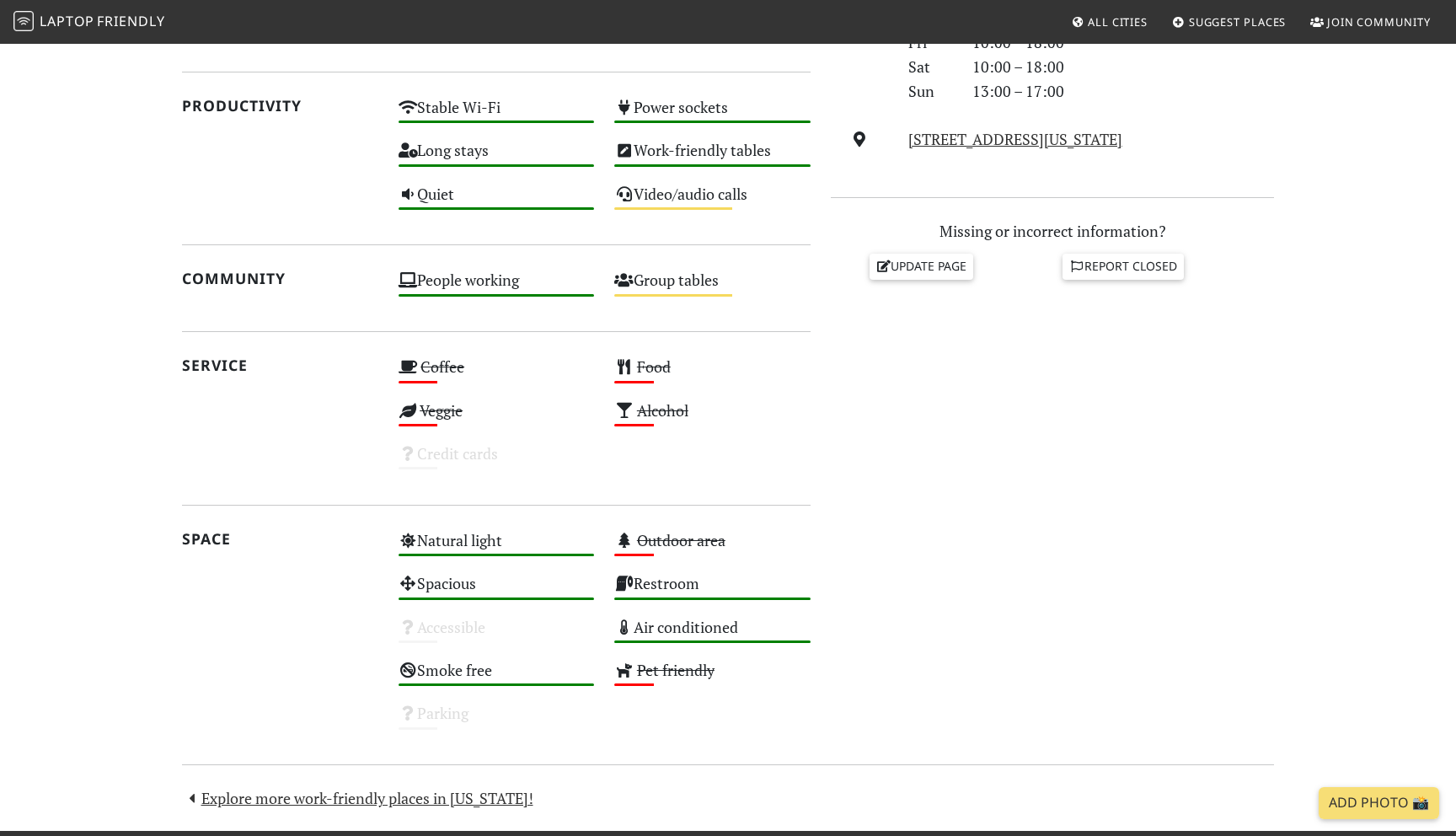
scroll to position [756, 0]
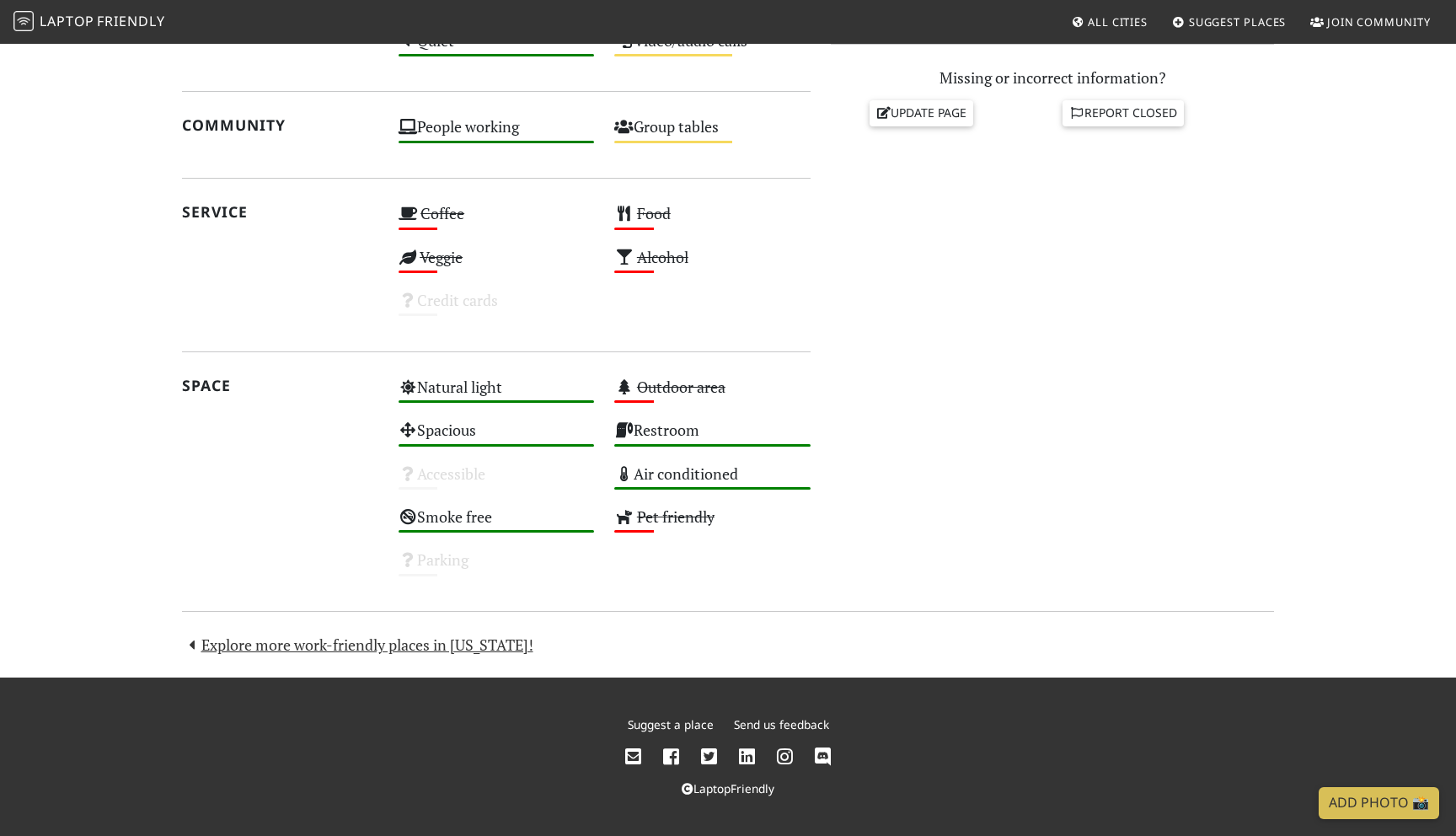
click at [877, 446] on div "Do you like working from here? Mon 10:00 – 18:00 Tue 10:00 – 18:00 Wed 10:00 – …" at bounding box center [1052, 123] width 463 height 933
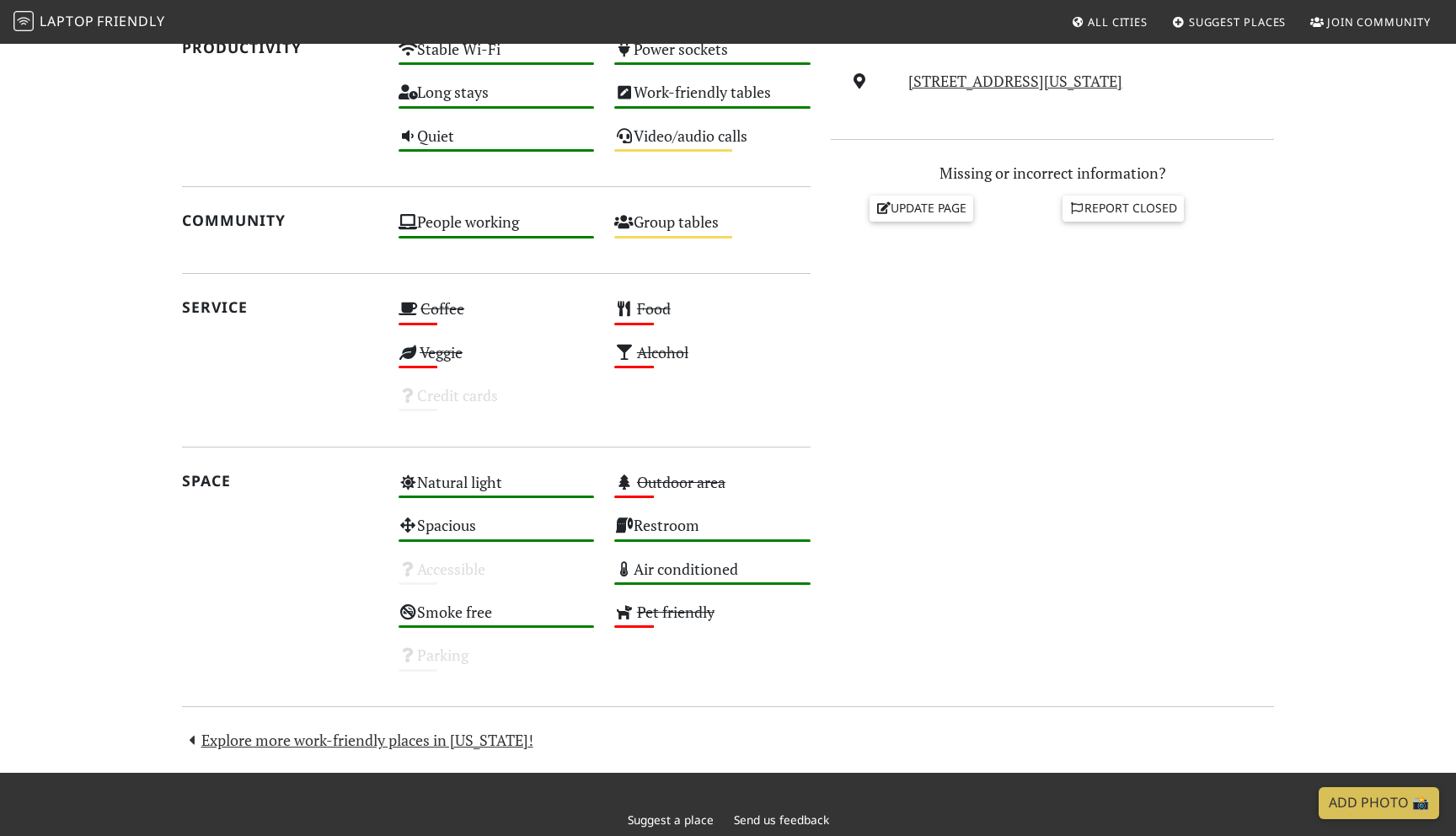
scroll to position [0, 0]
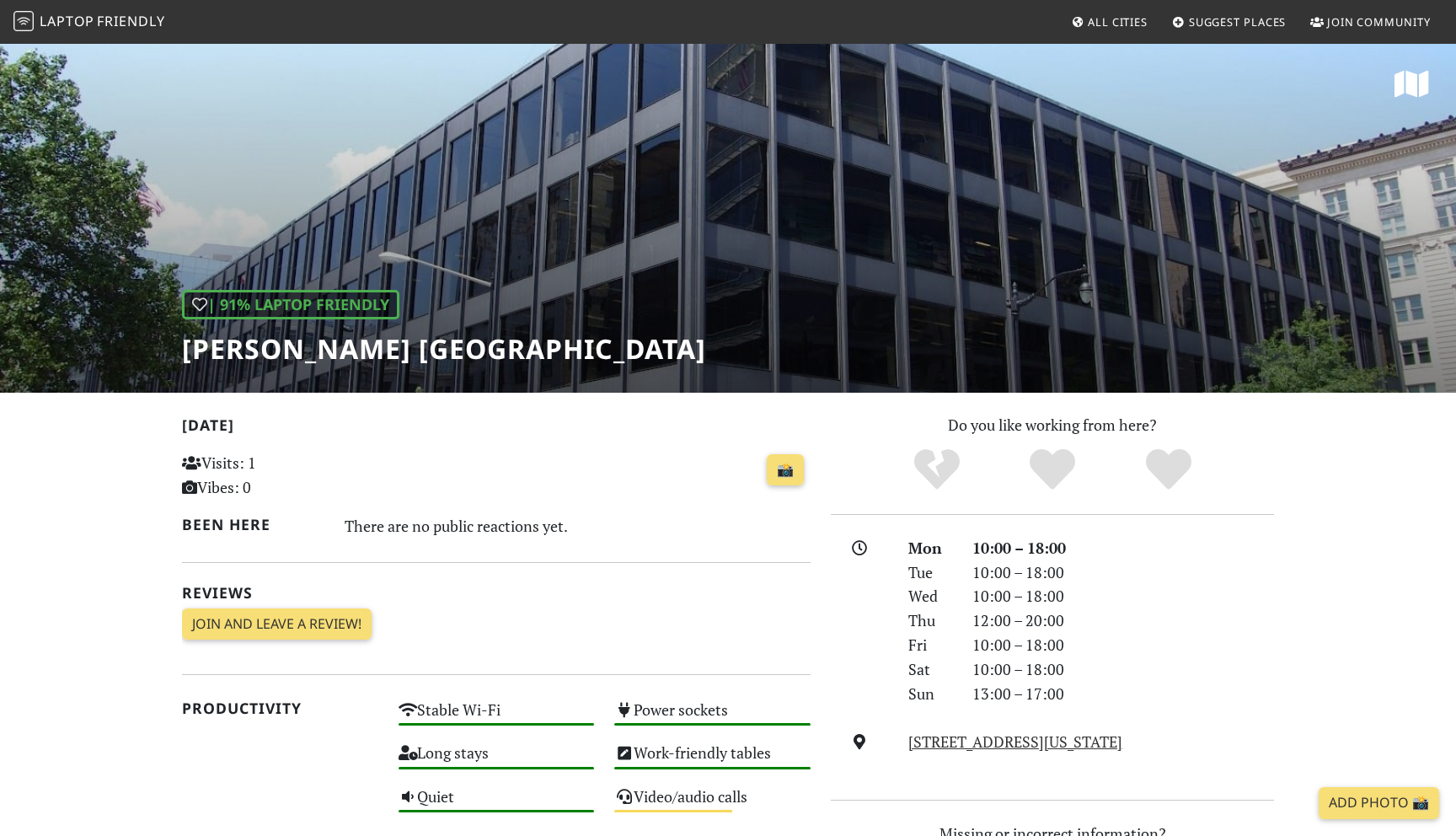
click at [1422, 90] on icon at bounding box center [1412, 85] width 34 height 31
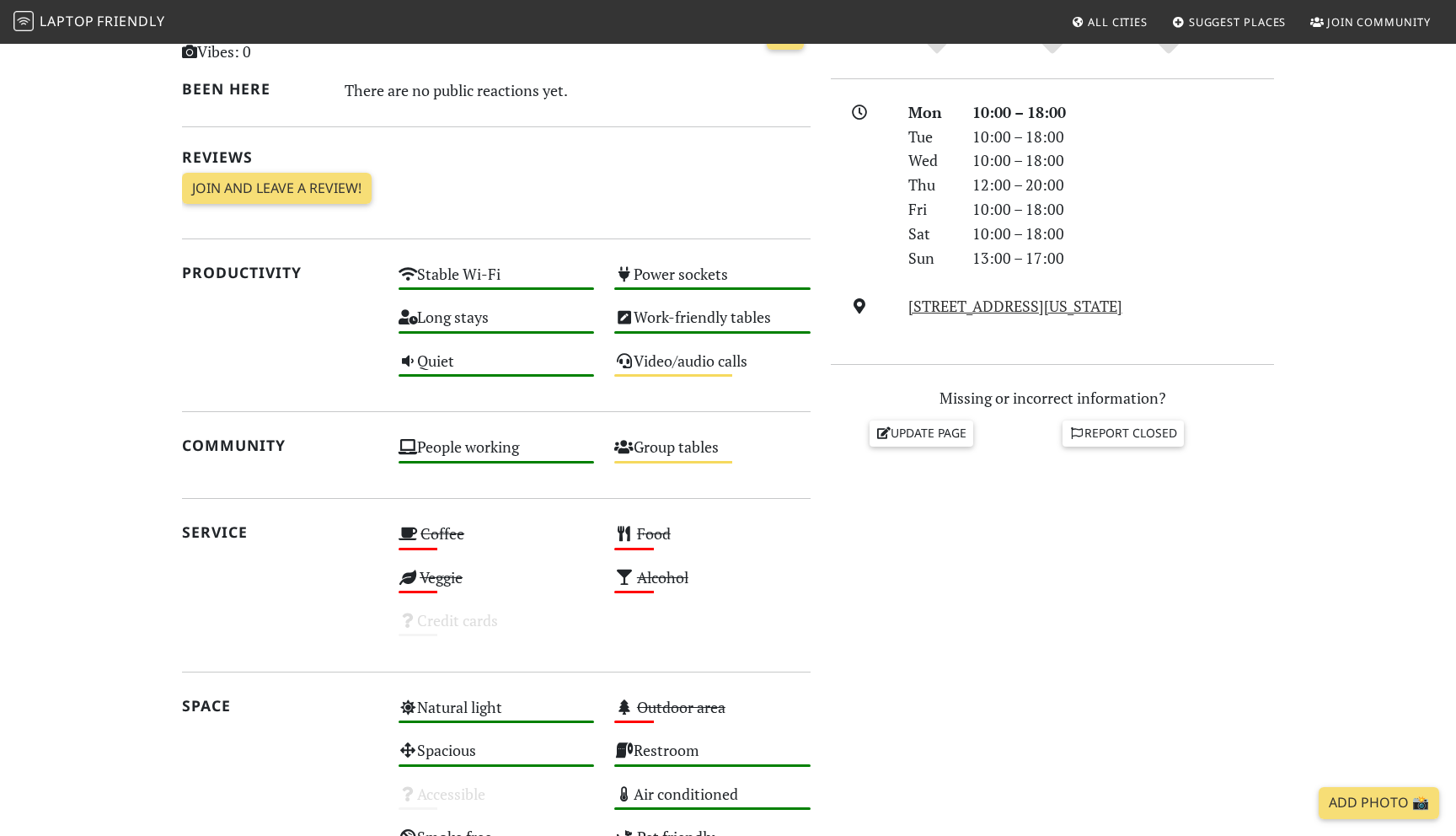
scroll to position [756, 0]
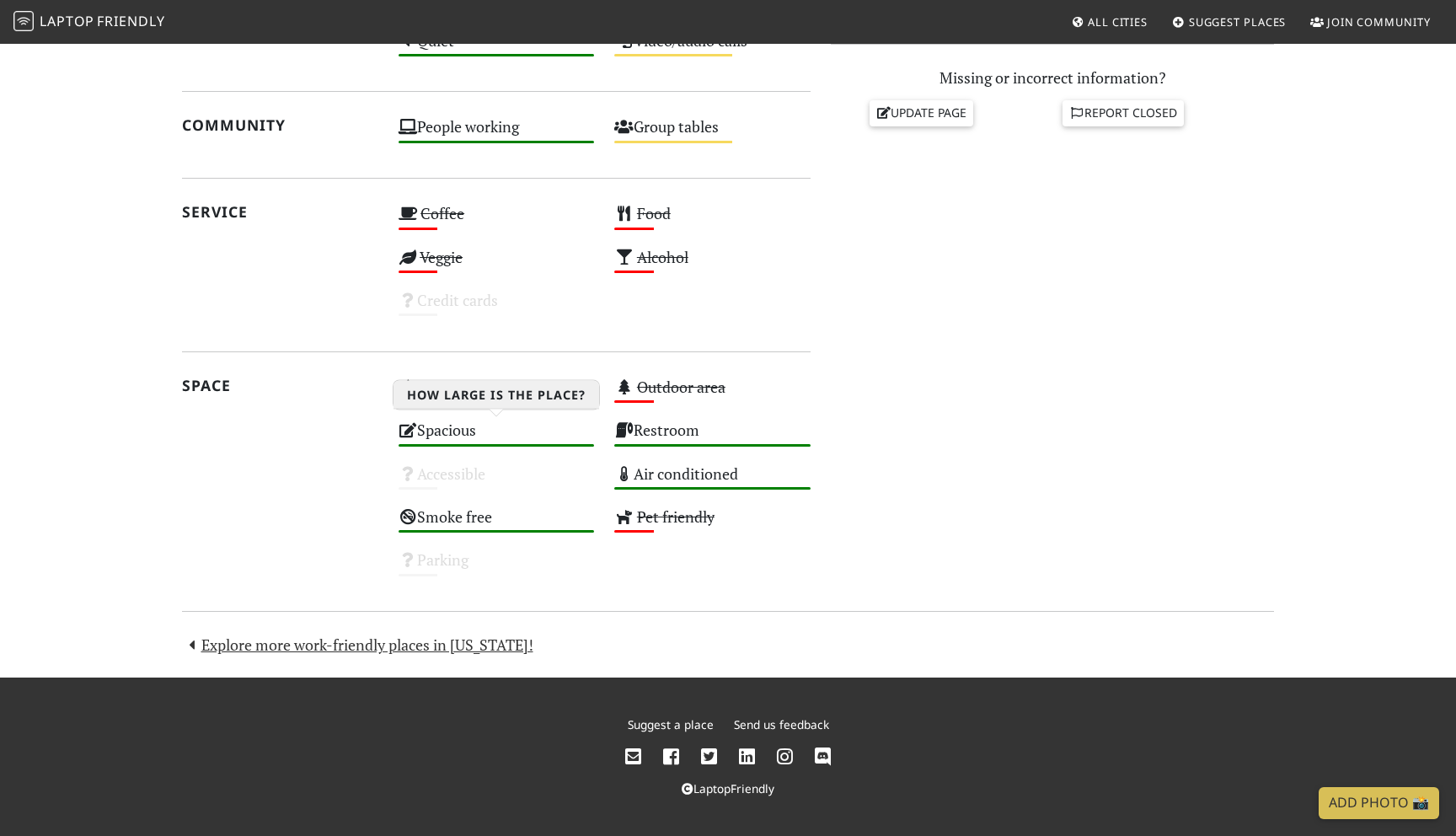
click at [524, 444] on div "High" at bounding box center [497, 445] width 197 height 3
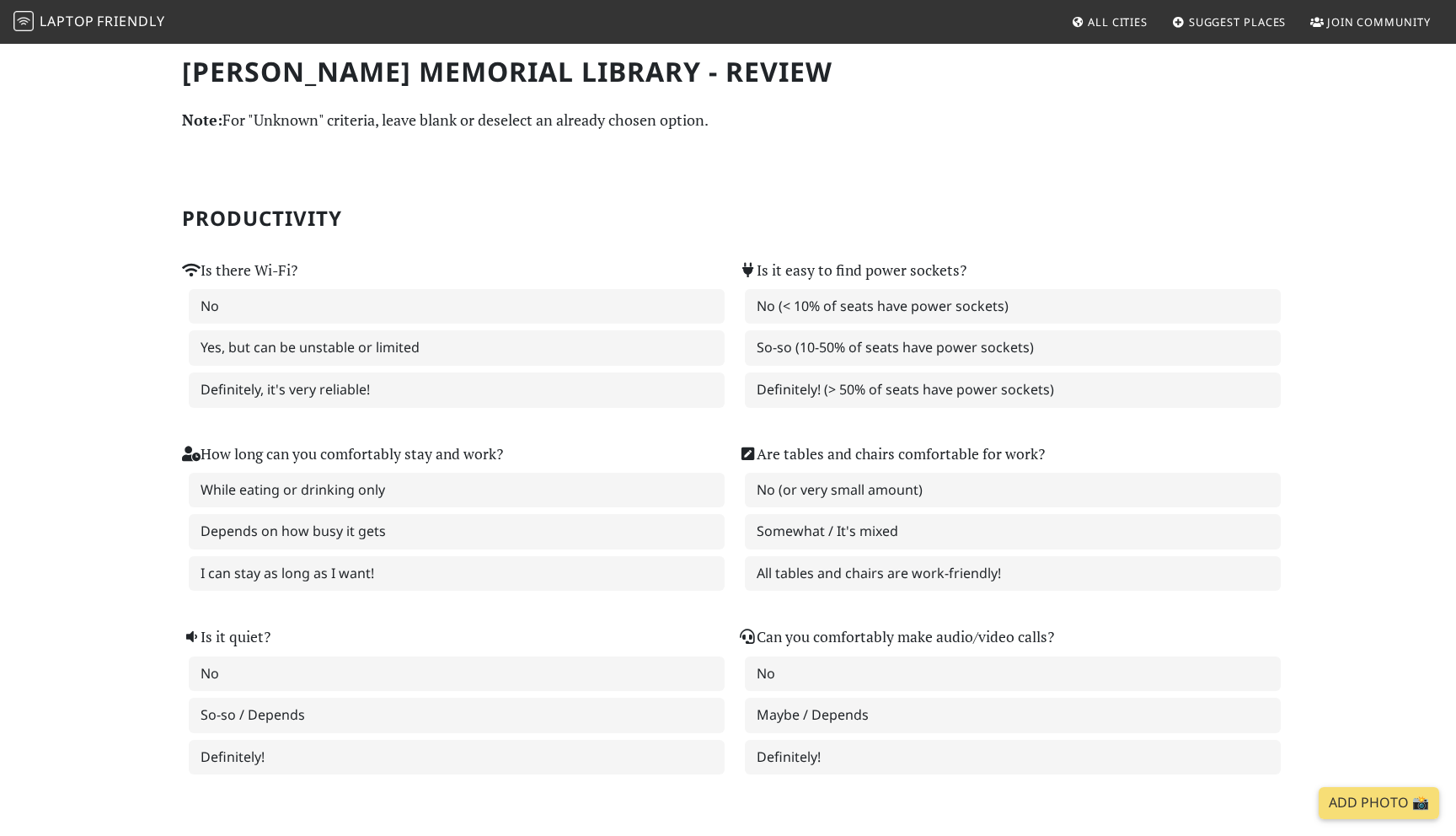
click at [249, 56] on h1 "[PERSON_NAME] Memorial Library - Review" at bounding box center [728, 71] width 1092 height 32
click at [116, 37] on nav "Laptop Friendly All Cities Suggest Places Join Community" at bounding box center [728, 22] width 1456 height 44
click at [106, 23] on span "Friendly" at bounding box center [130, 21] width 68 height 19
